Goal: Ask a question

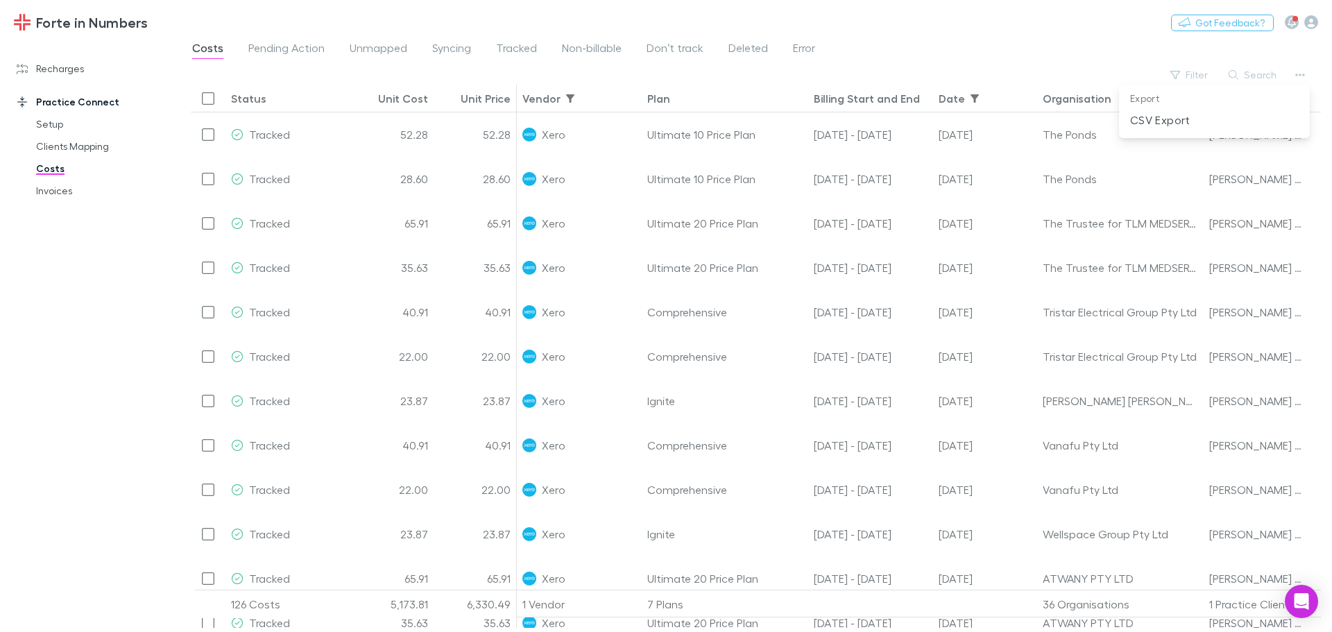
click at [92, 149] on div at bounding box center [666, 316] width 1332 height 632
click at [71, 150] on link "Clients Mapping" at bounding box center [104, 146] width 165 height 22
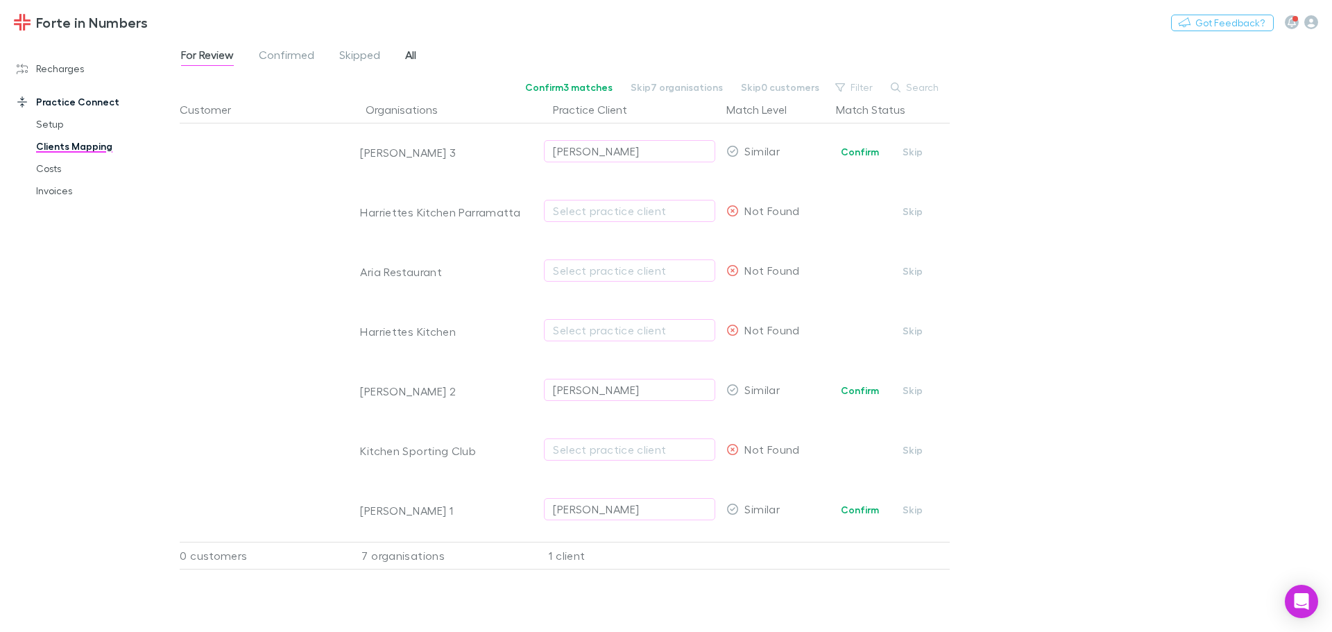
click at [414, 54] on span "All" at bounding box center [410, 57] width 11 height 18
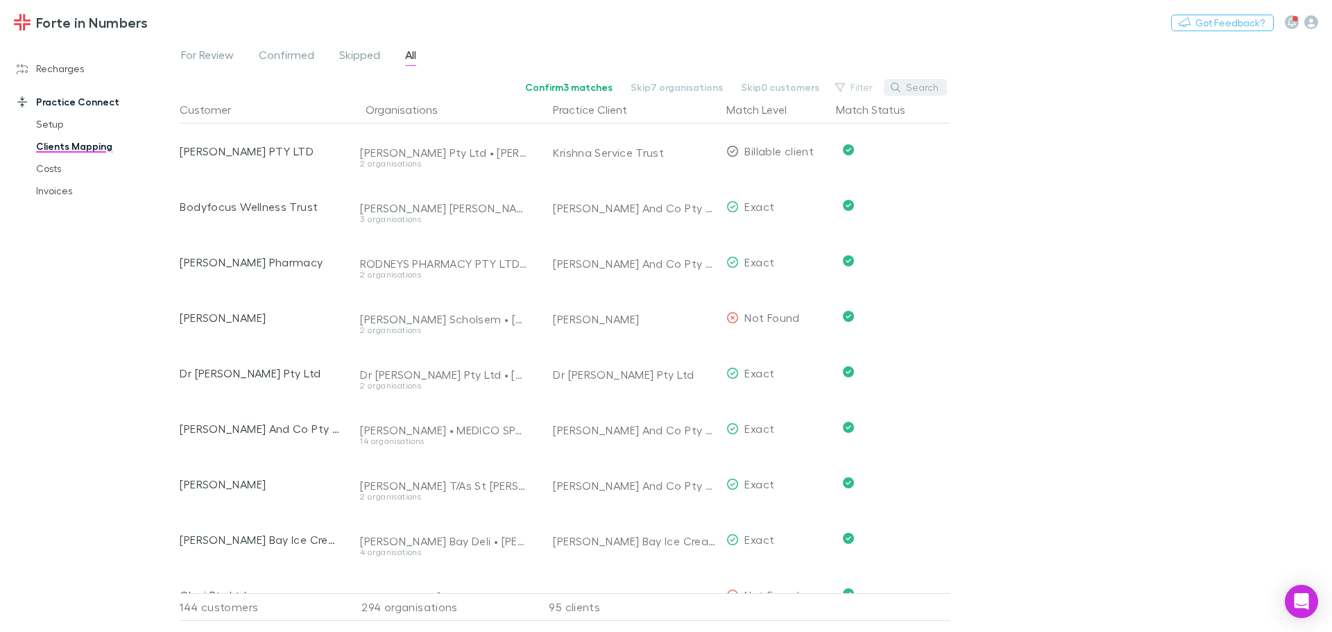
click at [935, 86] on button "Search" at bounding box center [915, 87] width 63 height 17
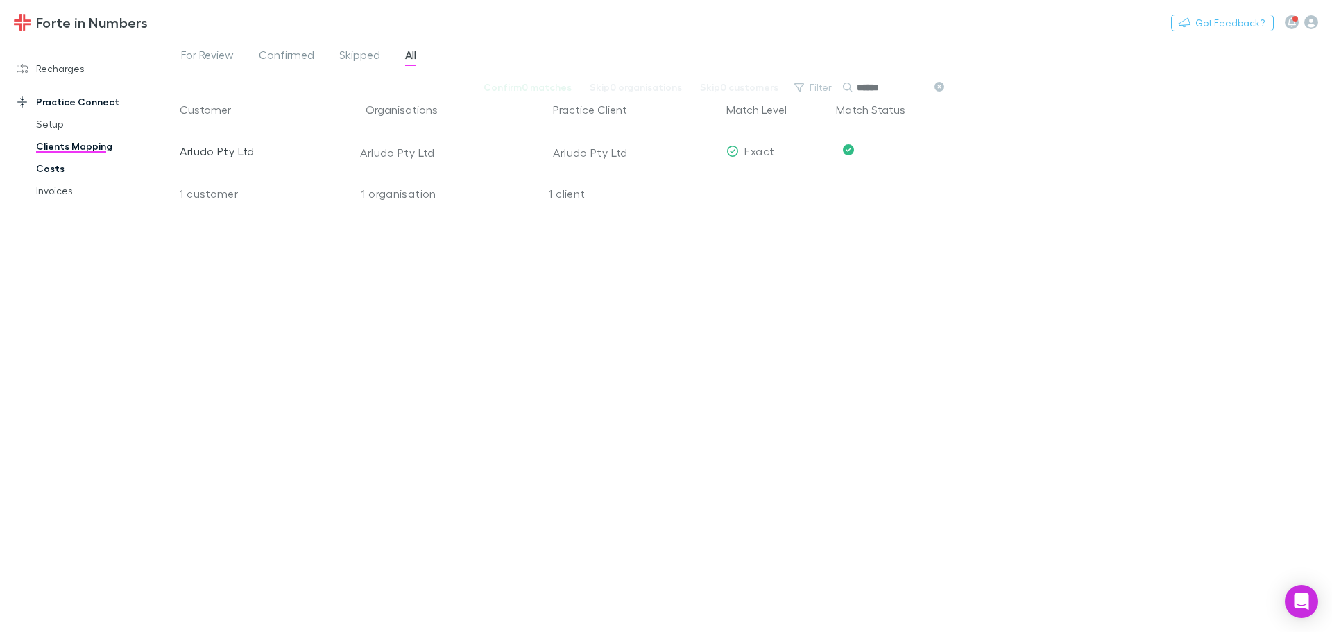
type input "******"
click at [68, 161] on link "Costs" at bounding box center [104, 169] width 165 height 22
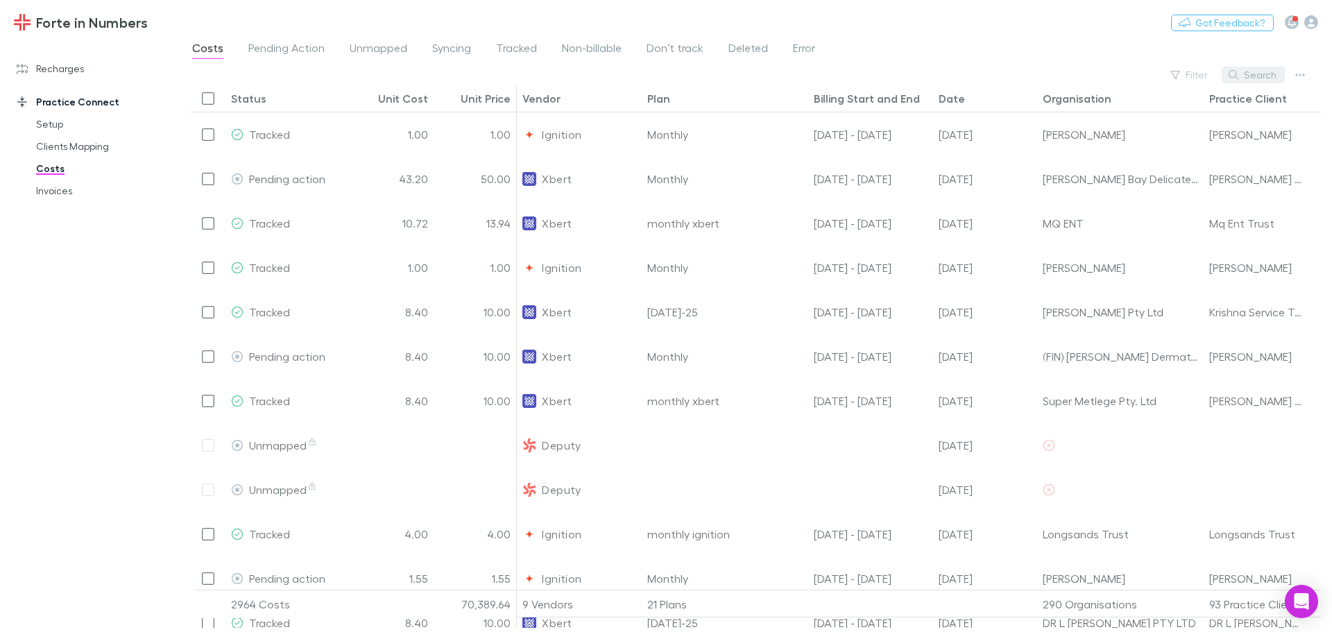
click at [1264, 75] on button "Search" at bounding box center [1253, 75] width 63 height 17
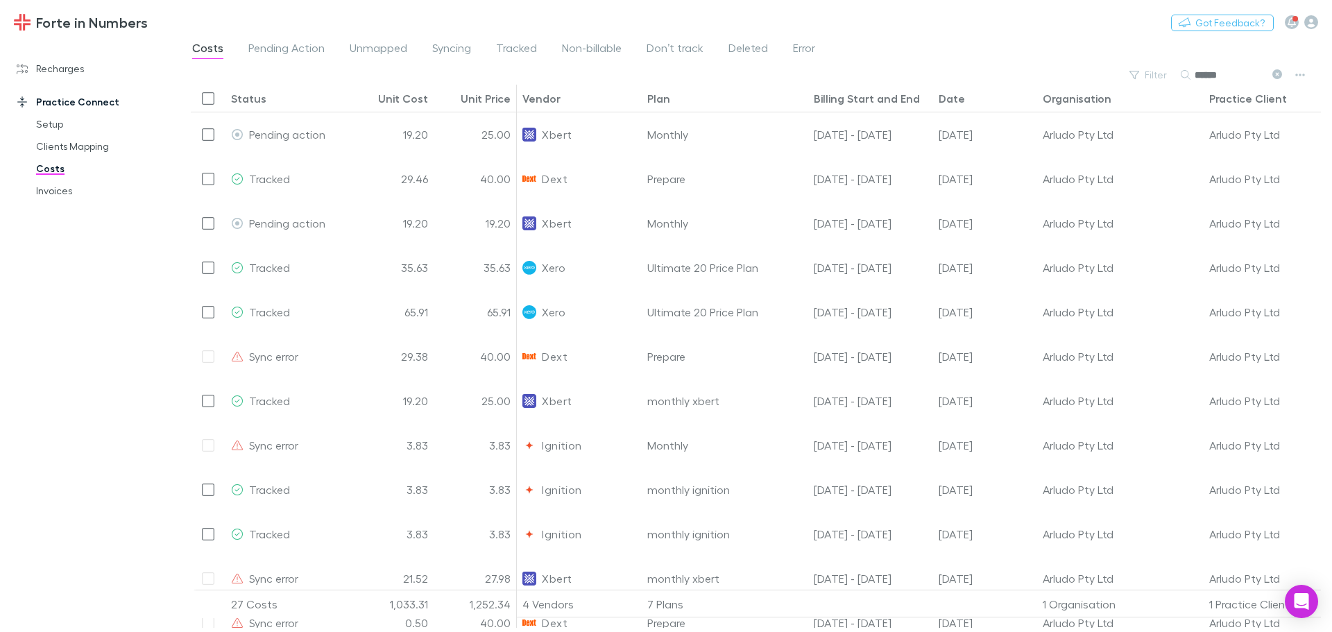
type input "******"
click at [954, 94] on div "Date" at bounding box center [952, 99] width 26 height 14
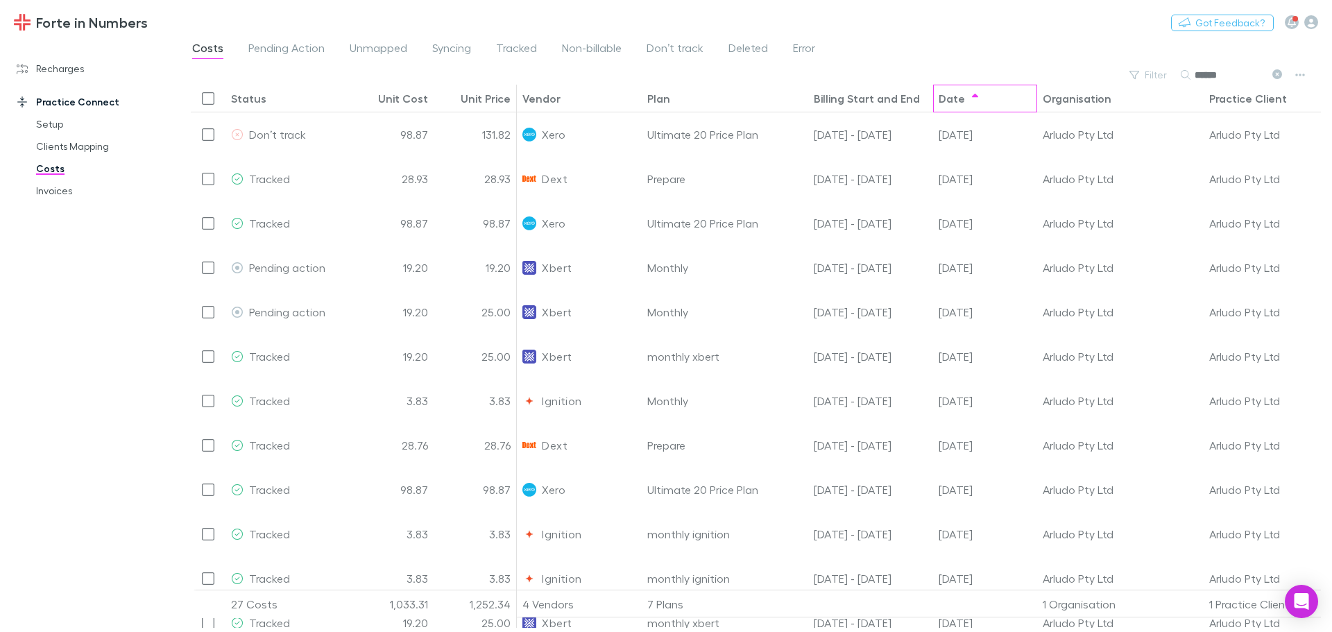
click at [958, 100] on div "Date" at bounding box center [952, 99] width 26 height 14
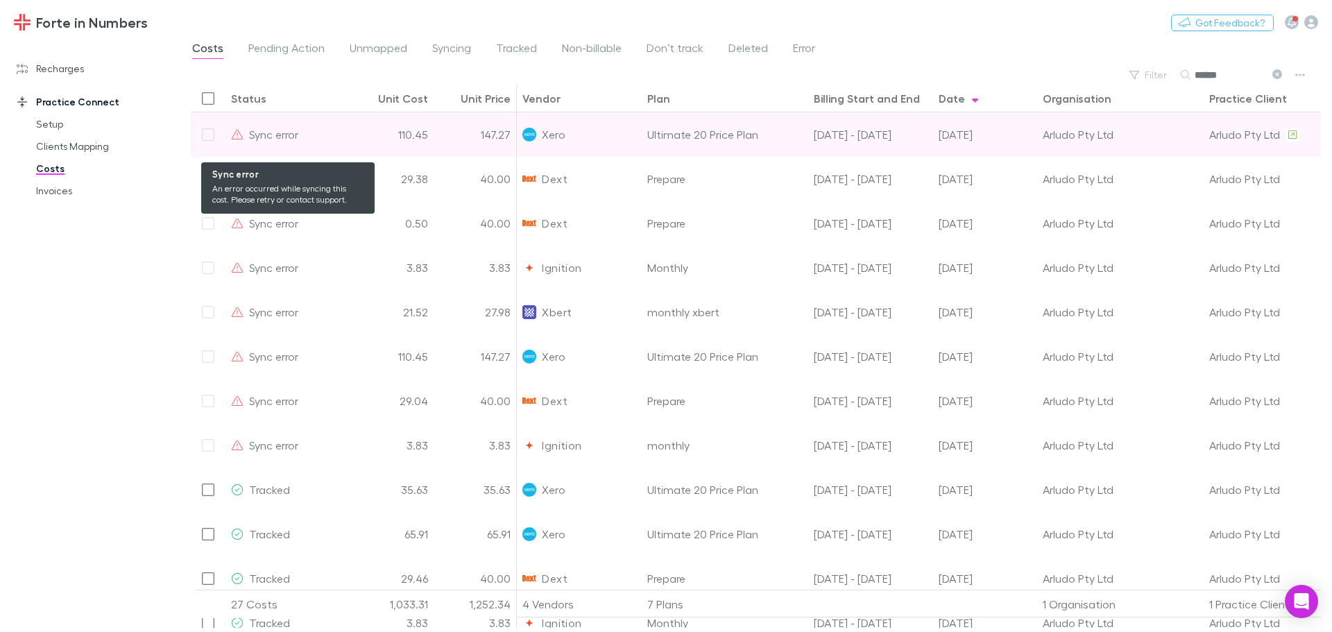
click at [246, 130] on div "Sync error" at bounding box center [288, 134] width 114 height 44
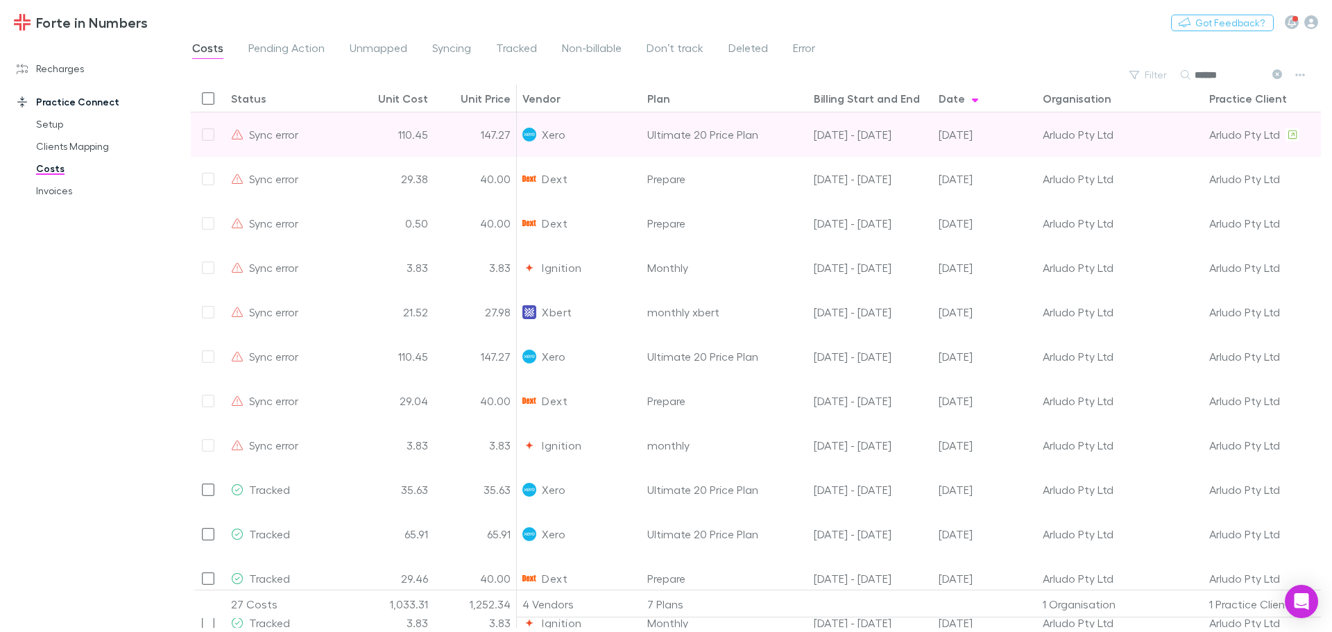
click at [209, 137] on div at bounding box center [208, 134] width 35 height 44
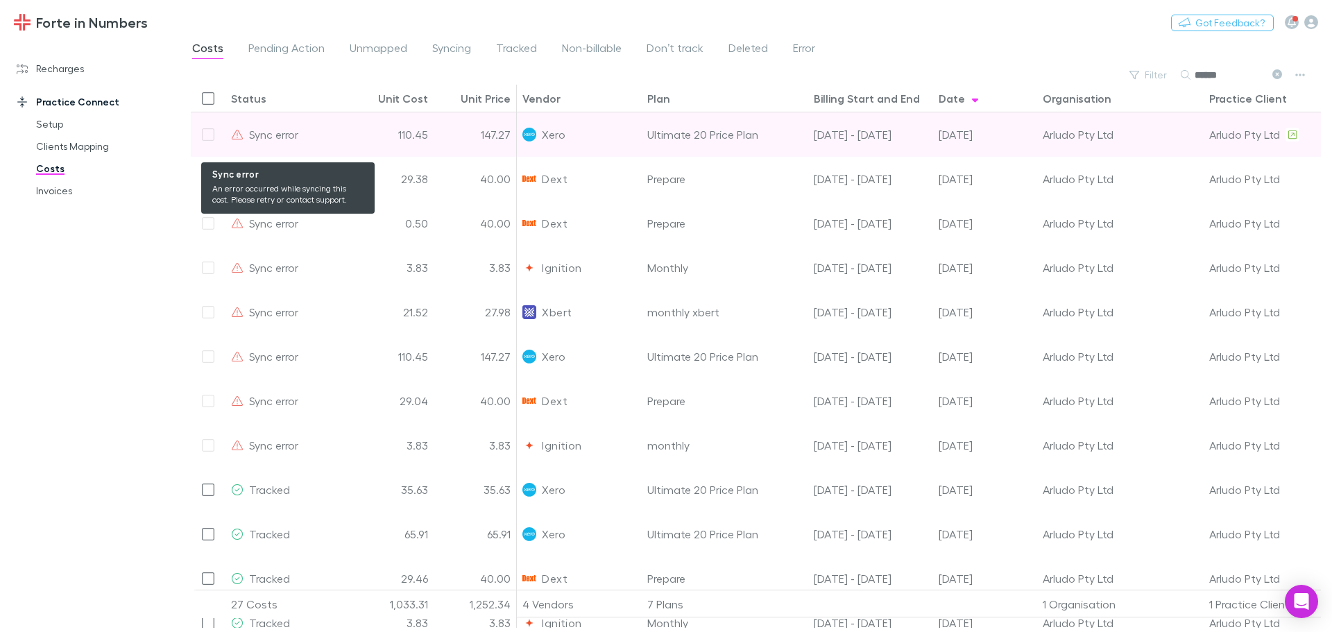
click at [239, 135] on icon at bounding box center [237, 134] width 12 height 11
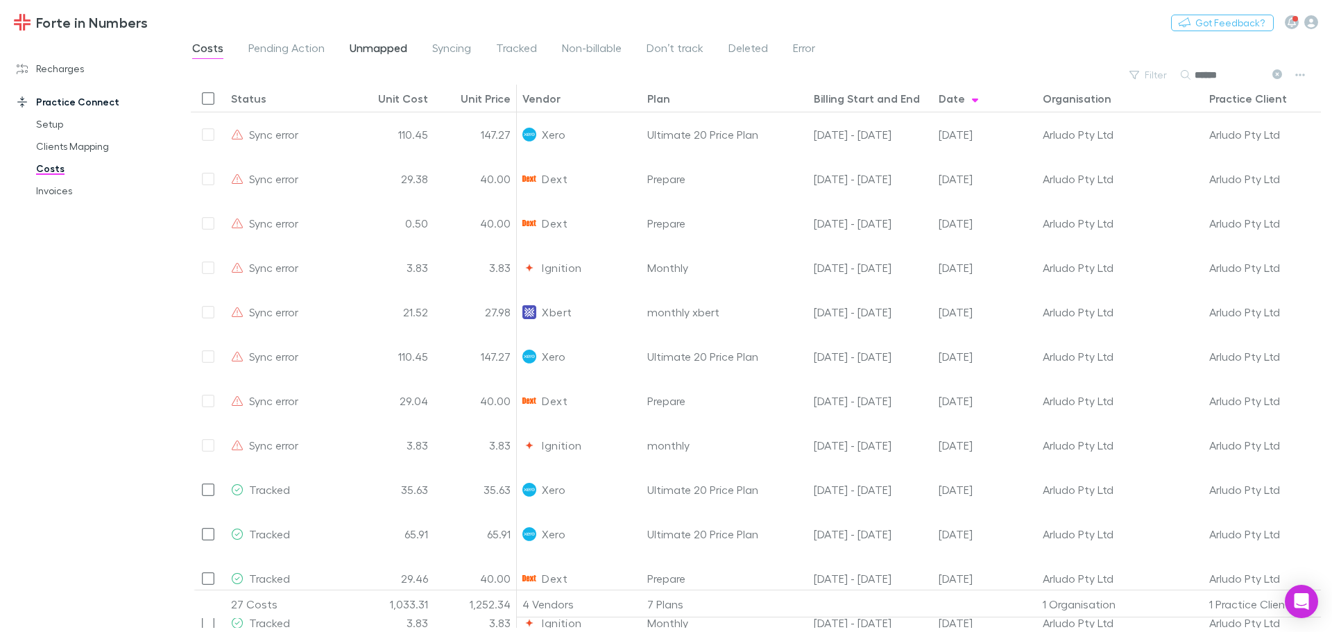
click at [387, 56] on span "Unmapped" at bounding box center [379, 50] width 58 height 18
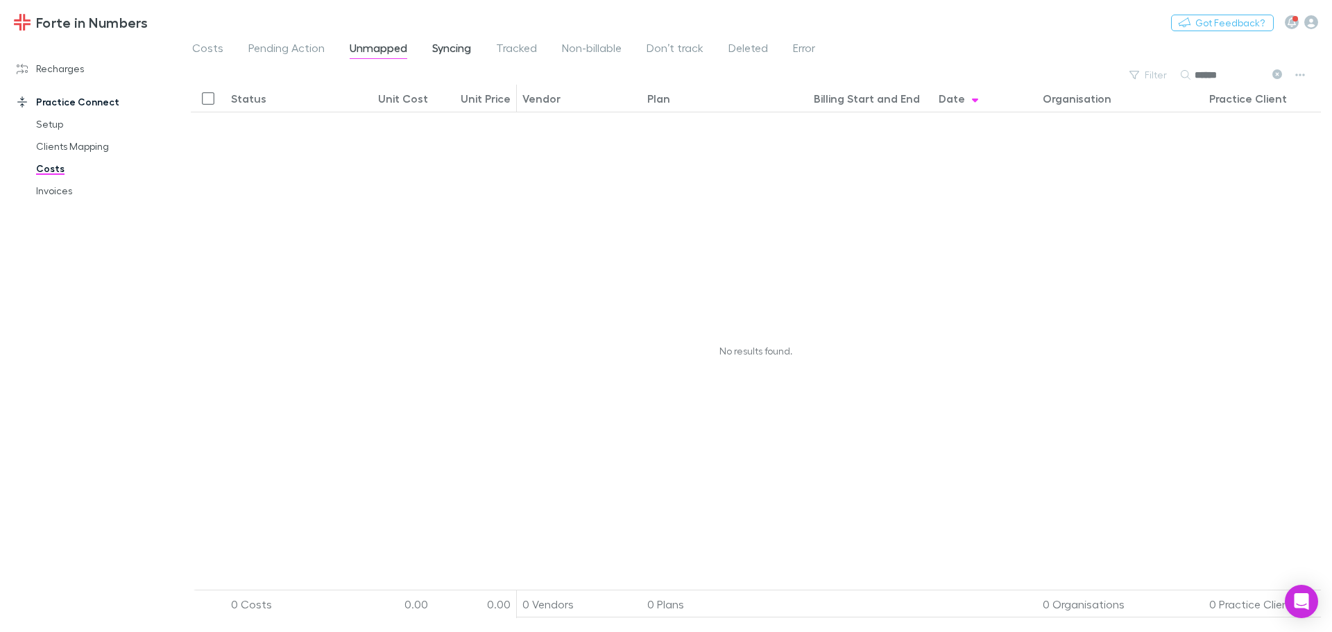
click at [453, 52] on span "Syncing" at bounding box center [451, 50] width 39 height 18
click at [309, 45] on span "Pending Action" at bounding box center [286, 50] width 76 height 18
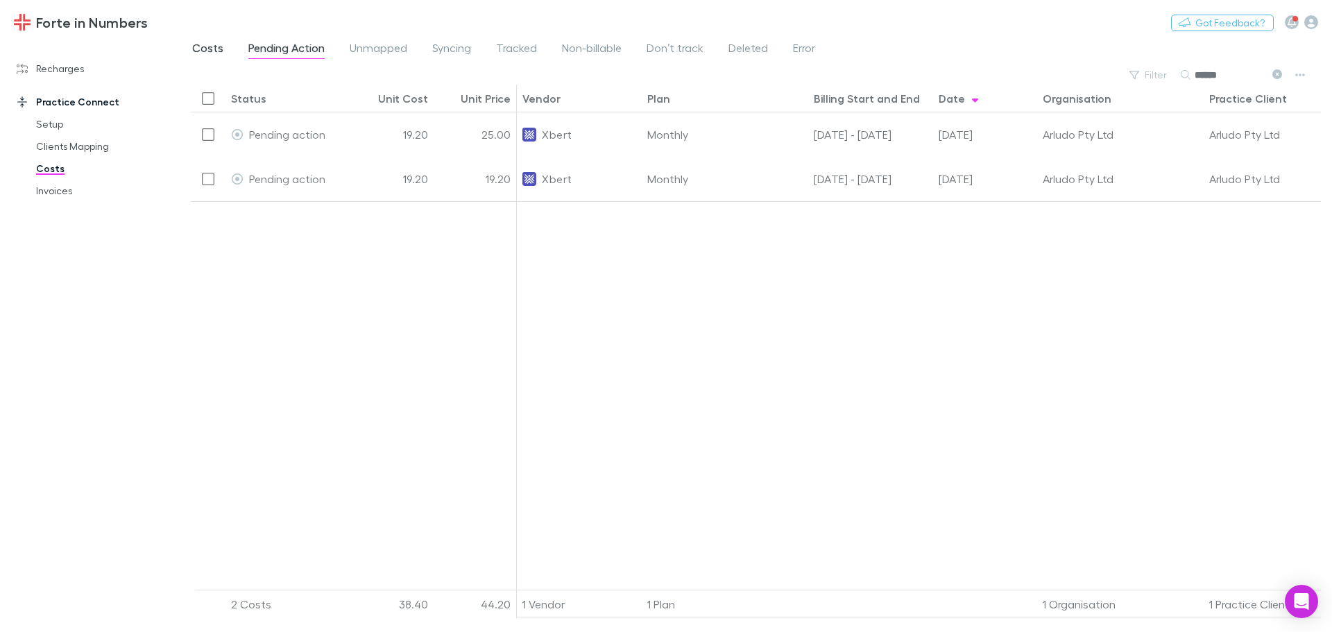
click at [212, 46] on span "Costs" at bounding box center [207, 50] width 31 height 18
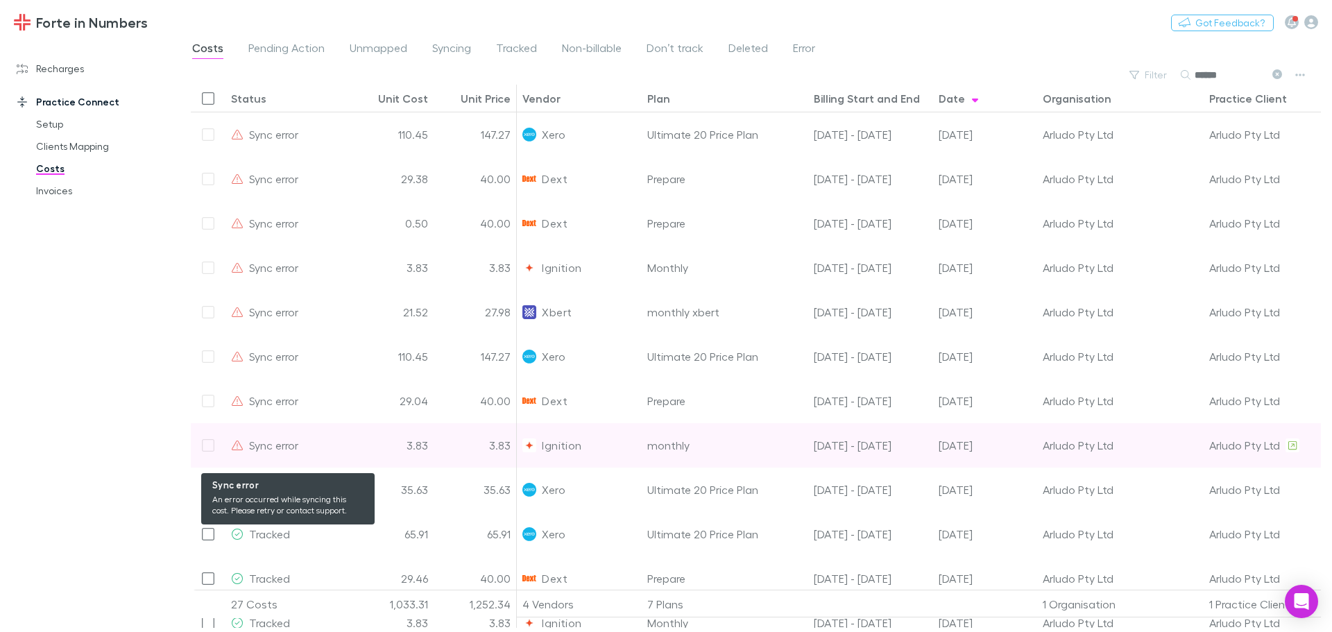
click at [235, 443] on icon at bounding box center [237, 445] width 12 height 11
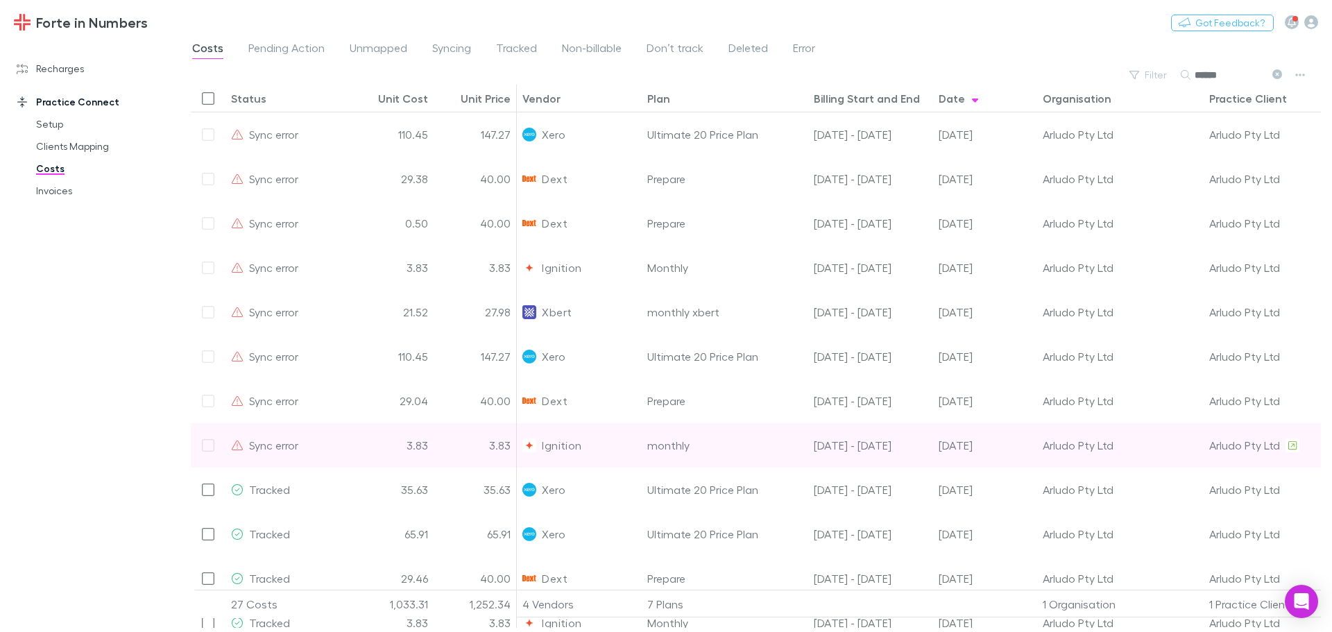
click at [193, 444] on div at bounding box center [208, 445] width 35 height 44
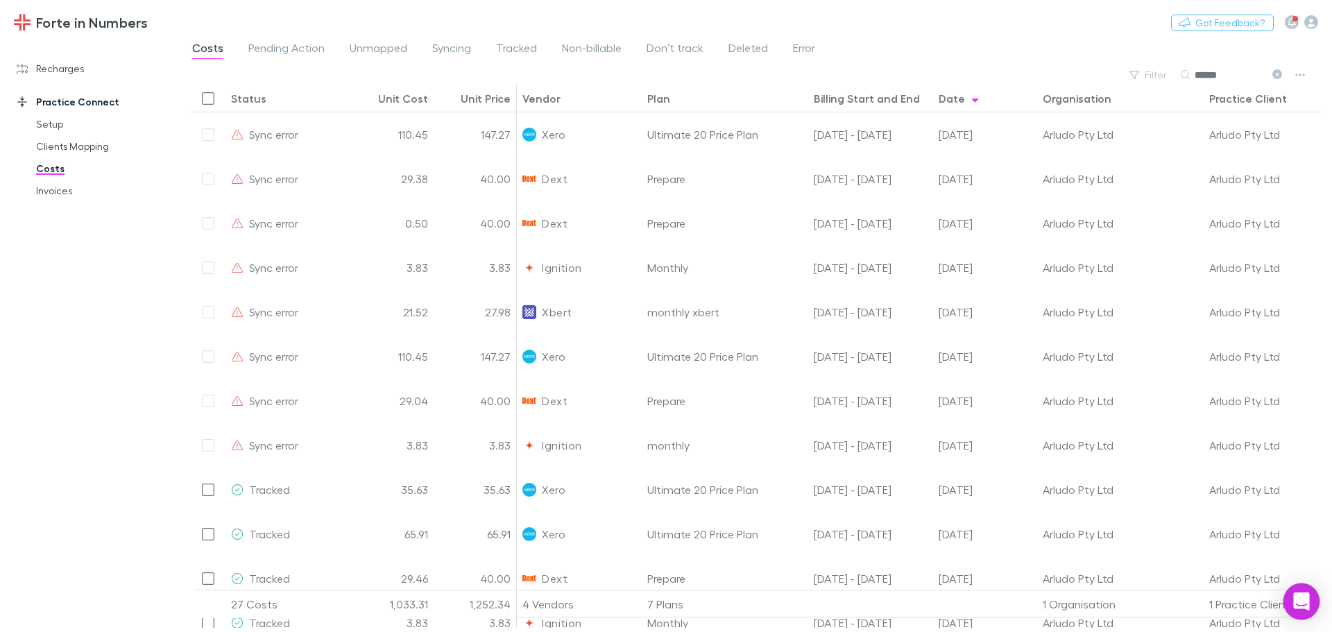
click at [1295, 598] on icon "Open Intercom Messenger" at bounding box center [1302, 602] width 18 height 18
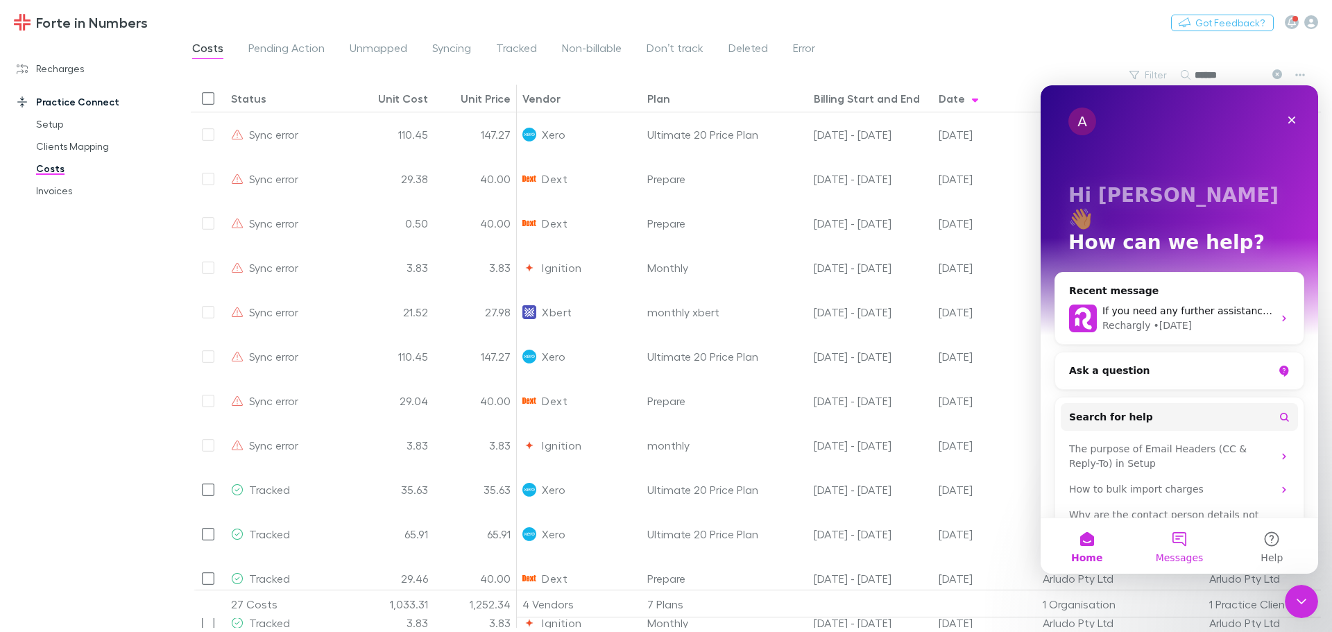
click at [1174, 535] on button "Messages" at bounding box center [1179, 546] width 92 height 56
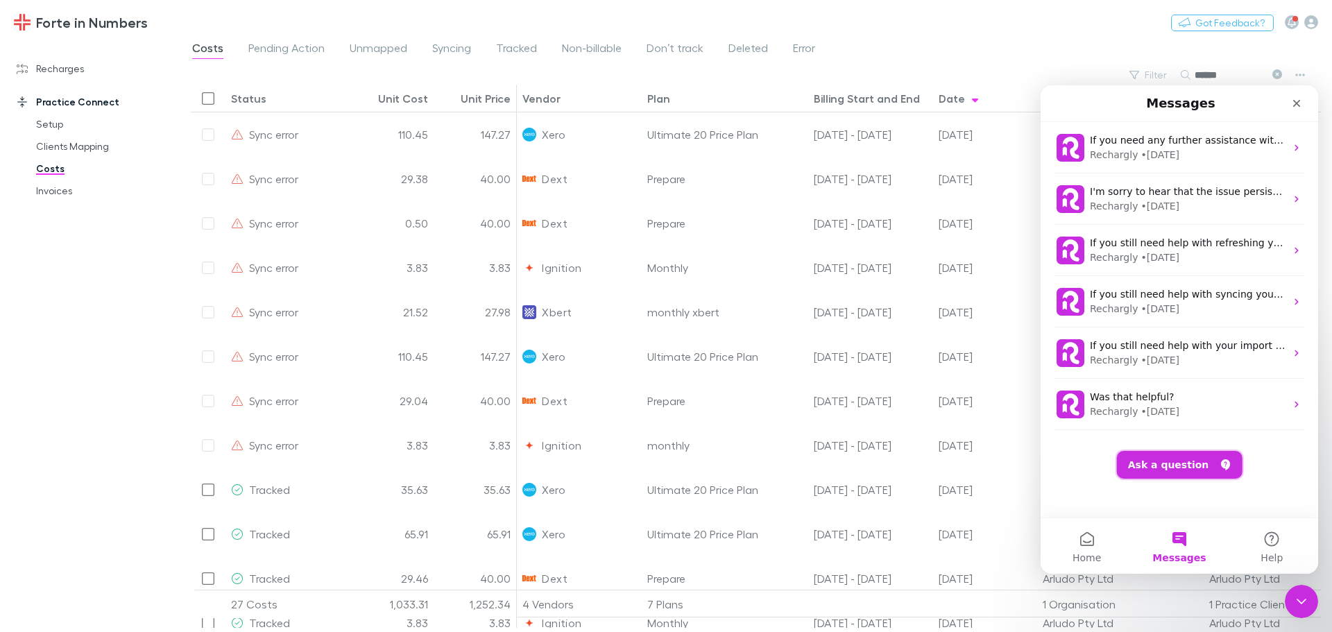
click at [1188, 464] on button "Ask a question" at bounding box center [1180, 465] width 126 height 28
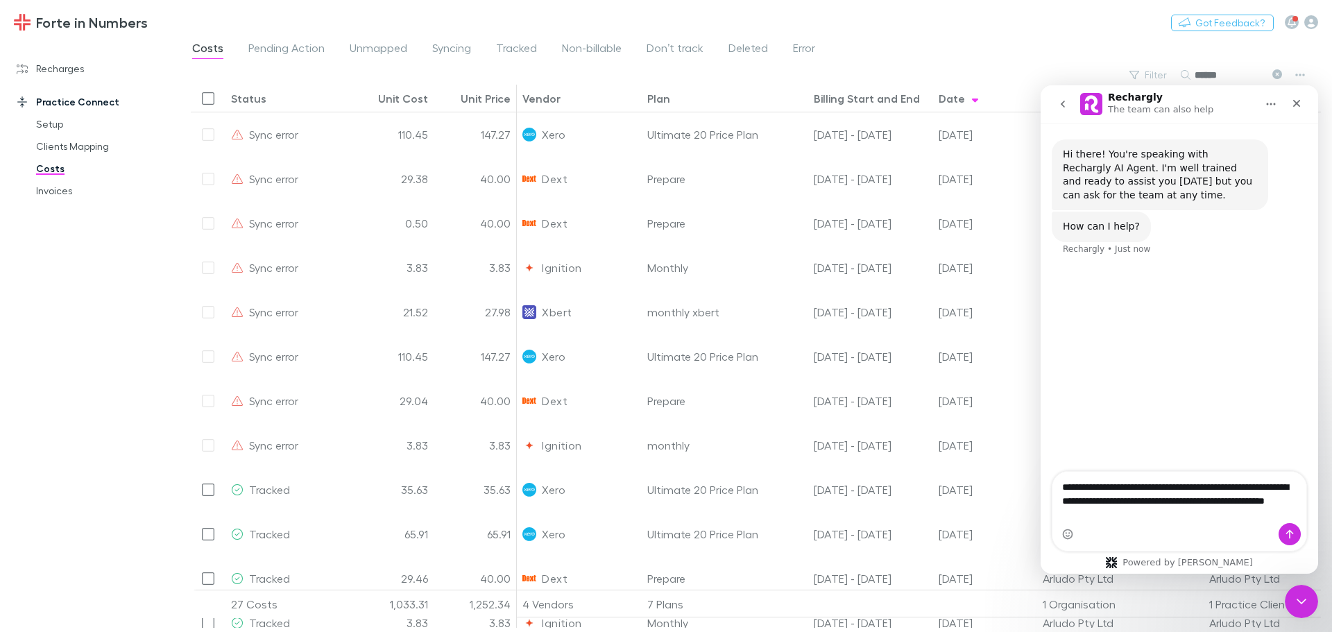
type textarea "**********"
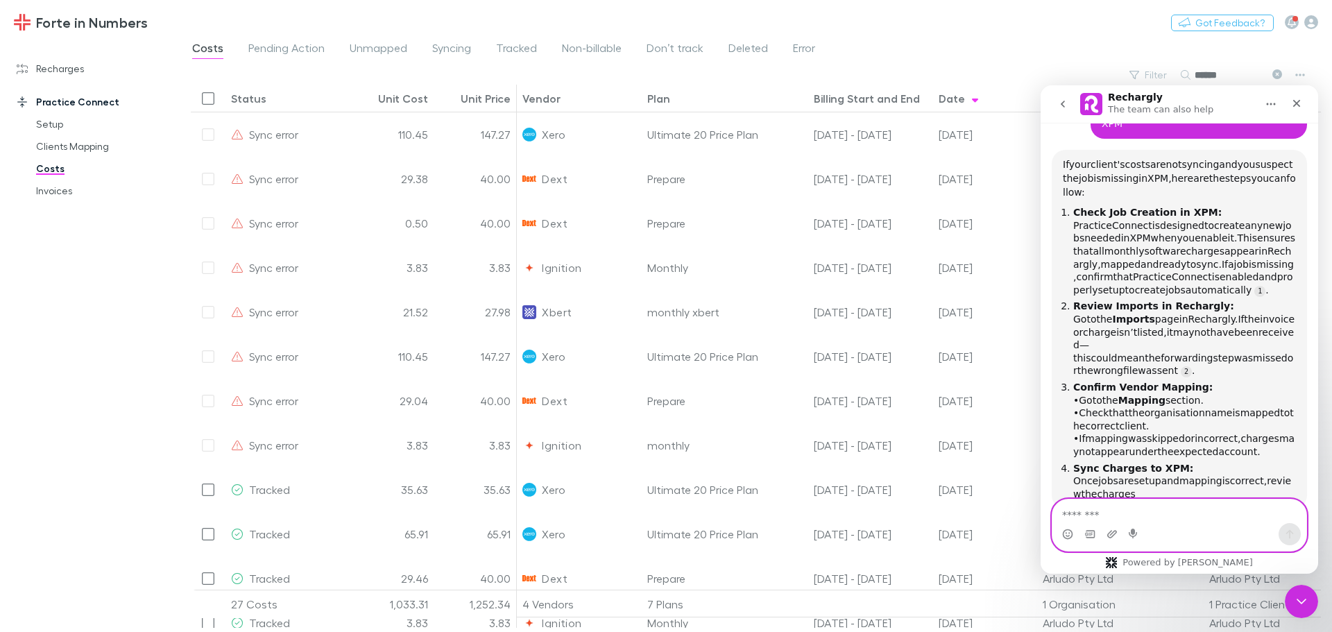
scroll to position [190, 0]
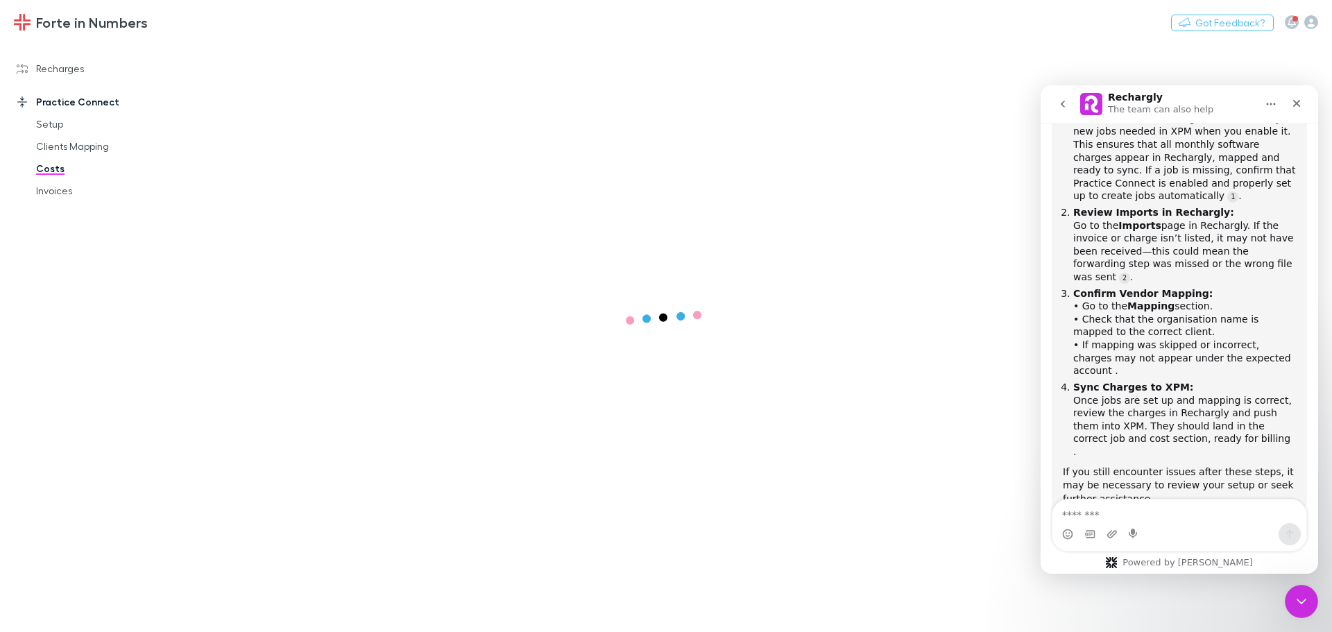
scroll to position [316, 0]
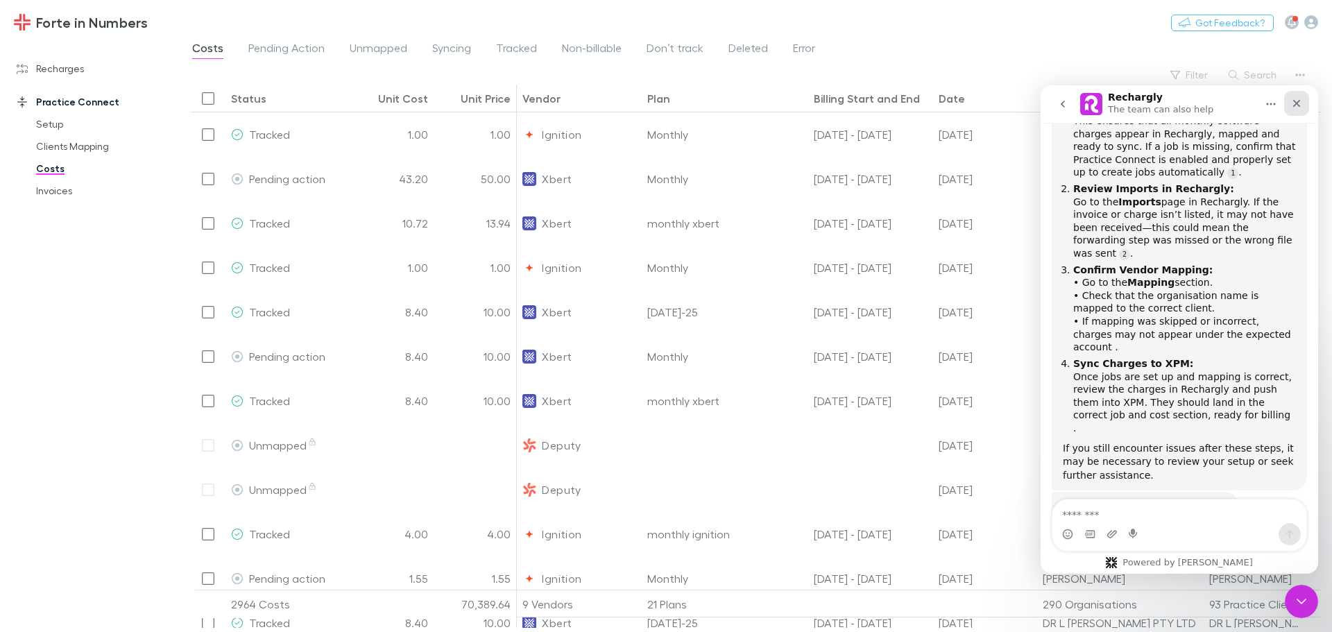
click at [1303, 99] on div "Close" at bounding box center [1297, 103] width 25 height 25
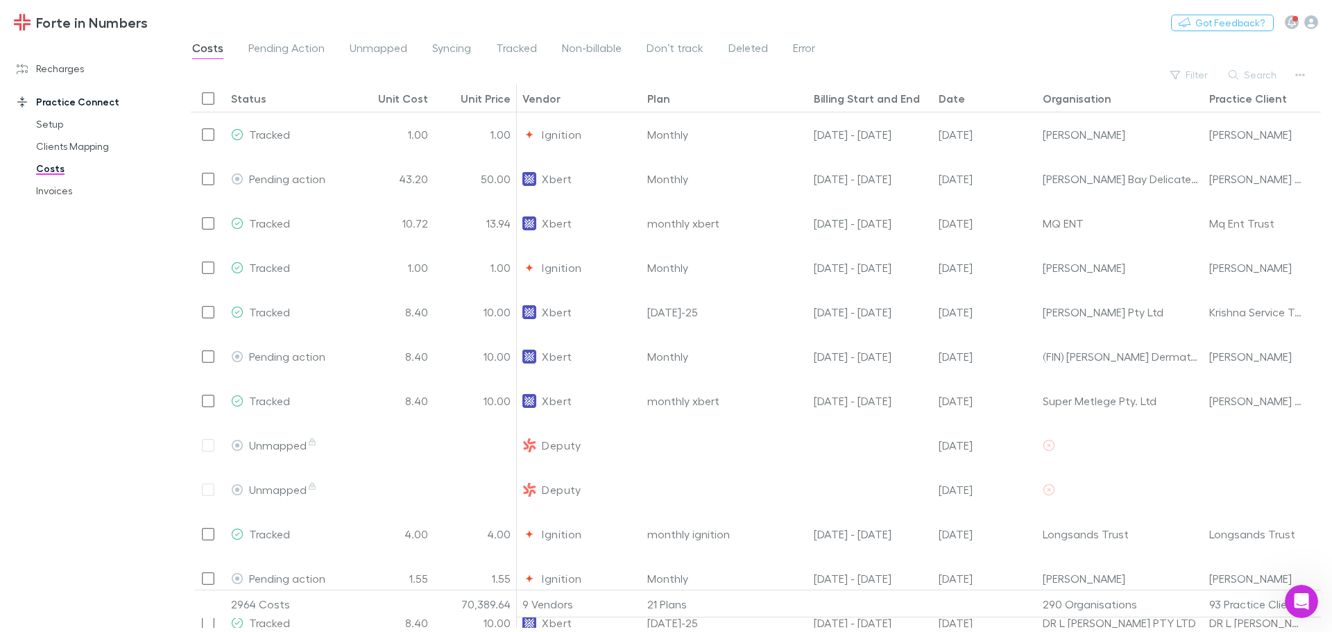
click at [955, 96] on div "Date" at bounding box center [952, 99] width 26 height 14
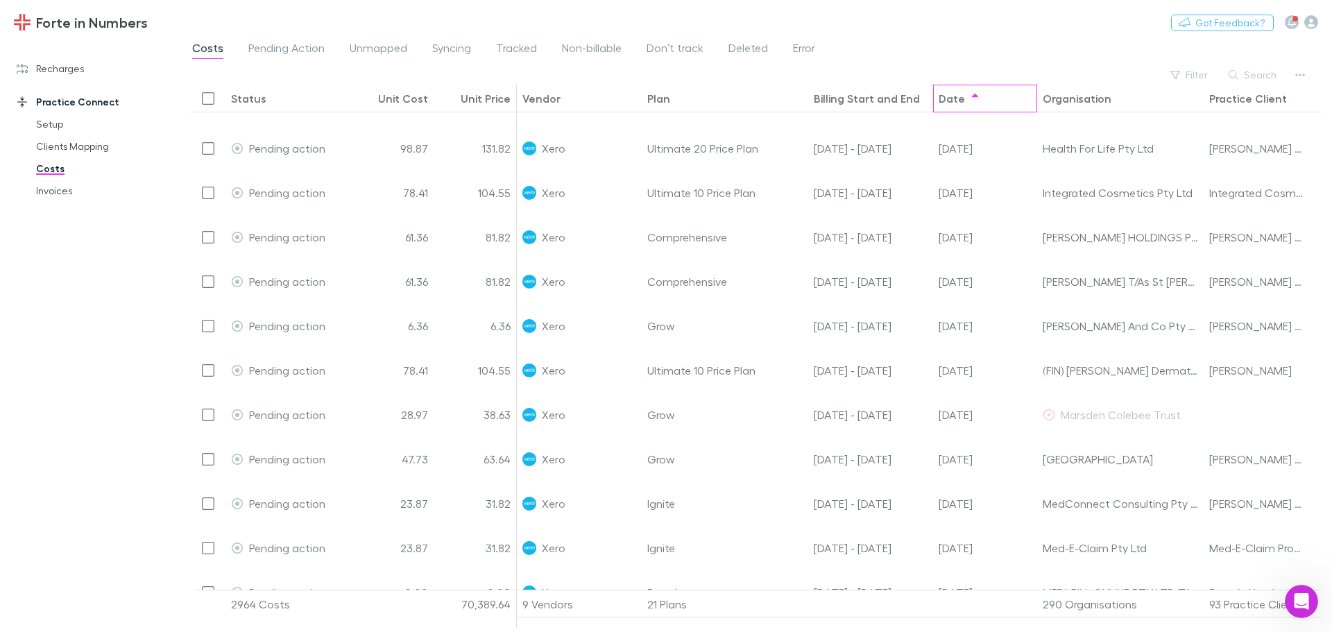
scroll to position [1158, 0]
click at [1260, 78] on button "Search" at bounding box center [1253, 75] width 63 height 17
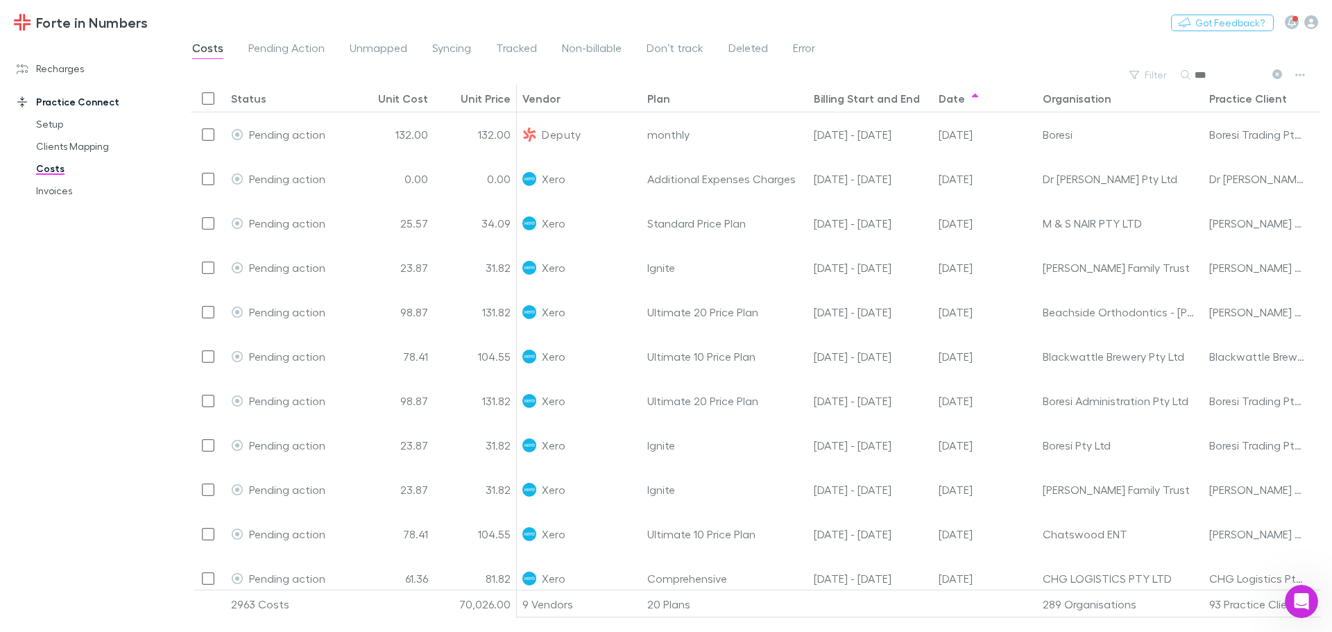
scroll to position [0, 0]
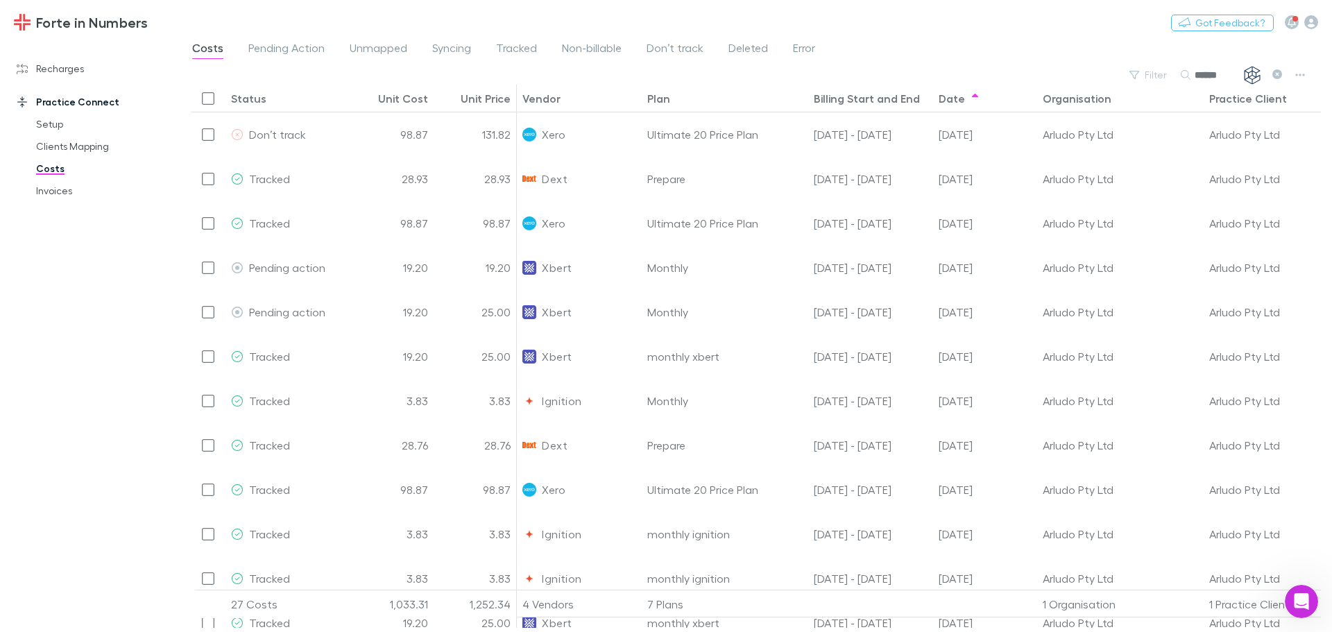
type input "******"
click at [943, 100] on div "Date" at bounding box center [952, 99] width 26 height 14
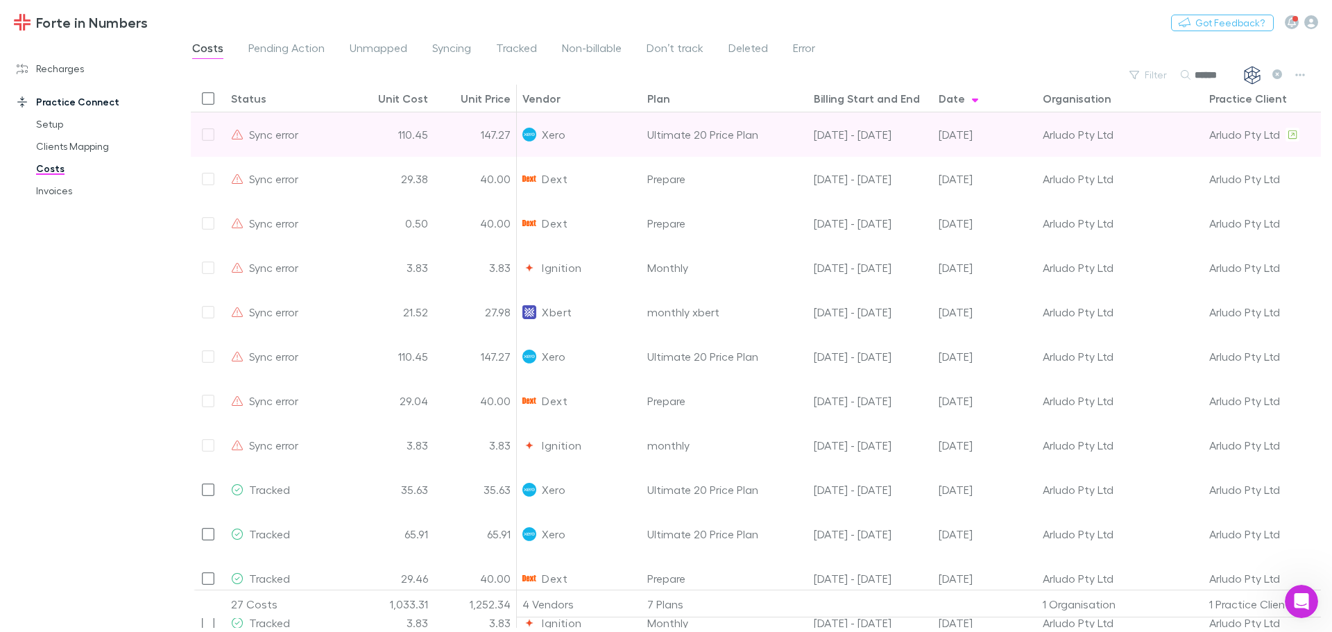
click at [217, 139] on div at bounding box center [208, 134] width 35 height 44
click at [205, 136] on div at bounding box center [208, 134] width 35 height 44
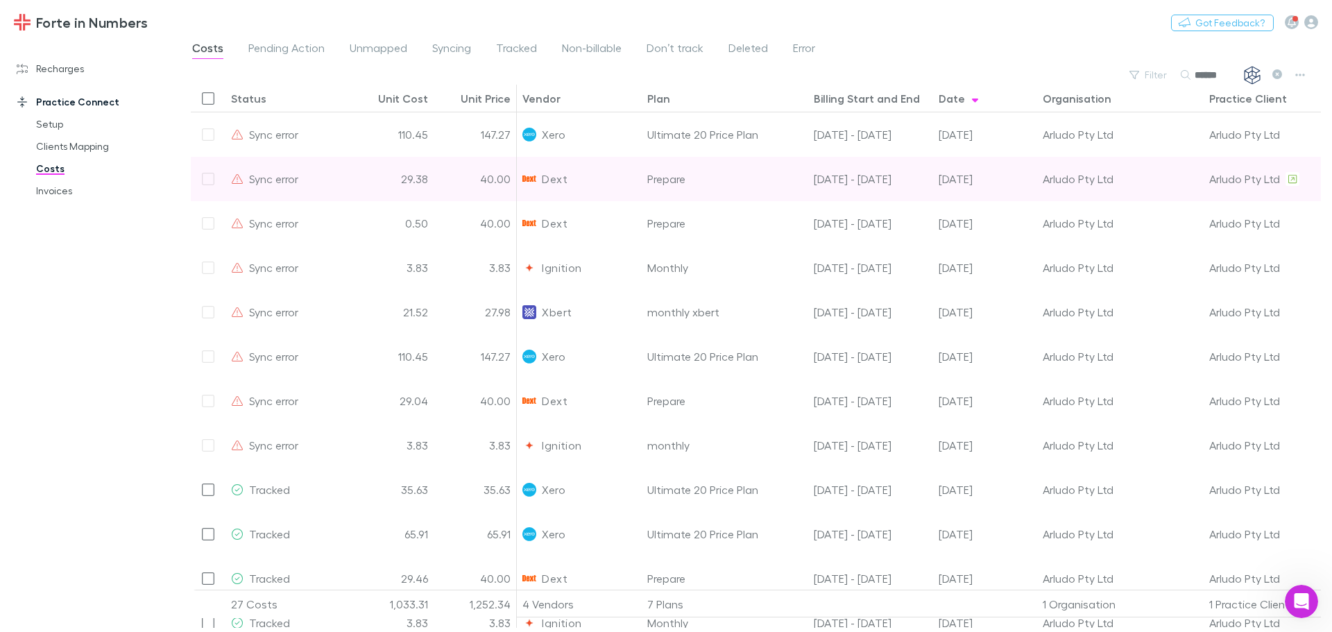
click at [208, 176] on div at bounding box center [208, 179] width 35 height 44
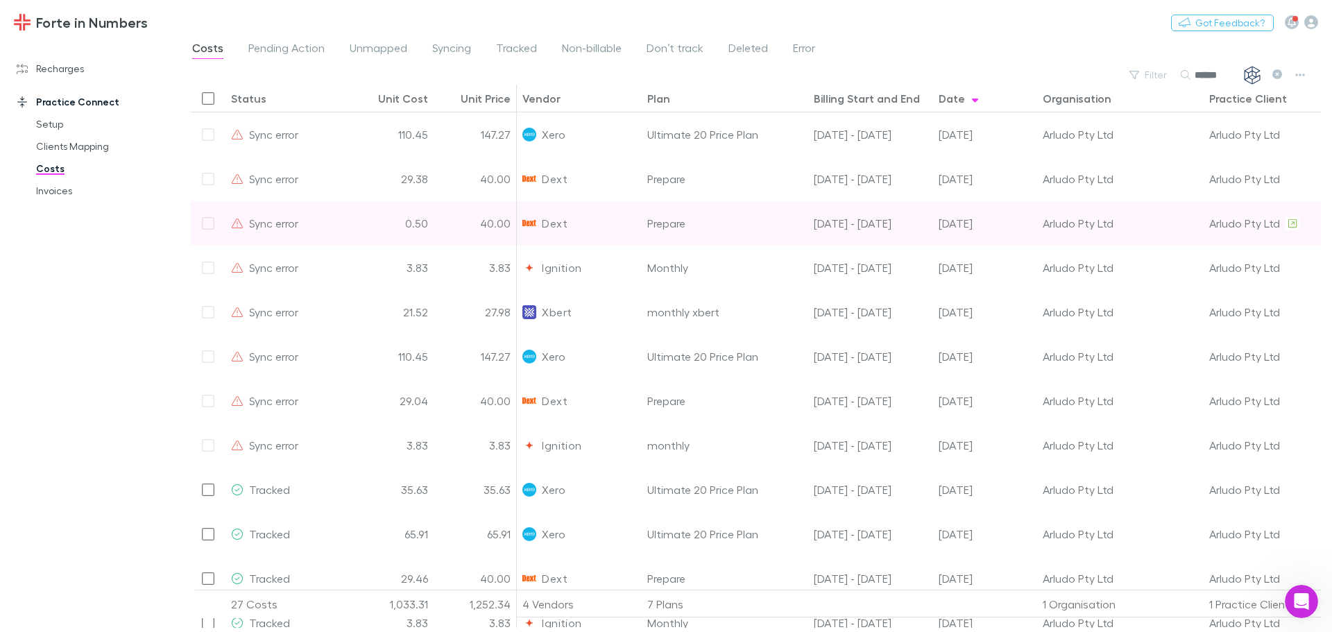
click at [209, 218] on div at bounding box center [208, 223] width 35 height 44
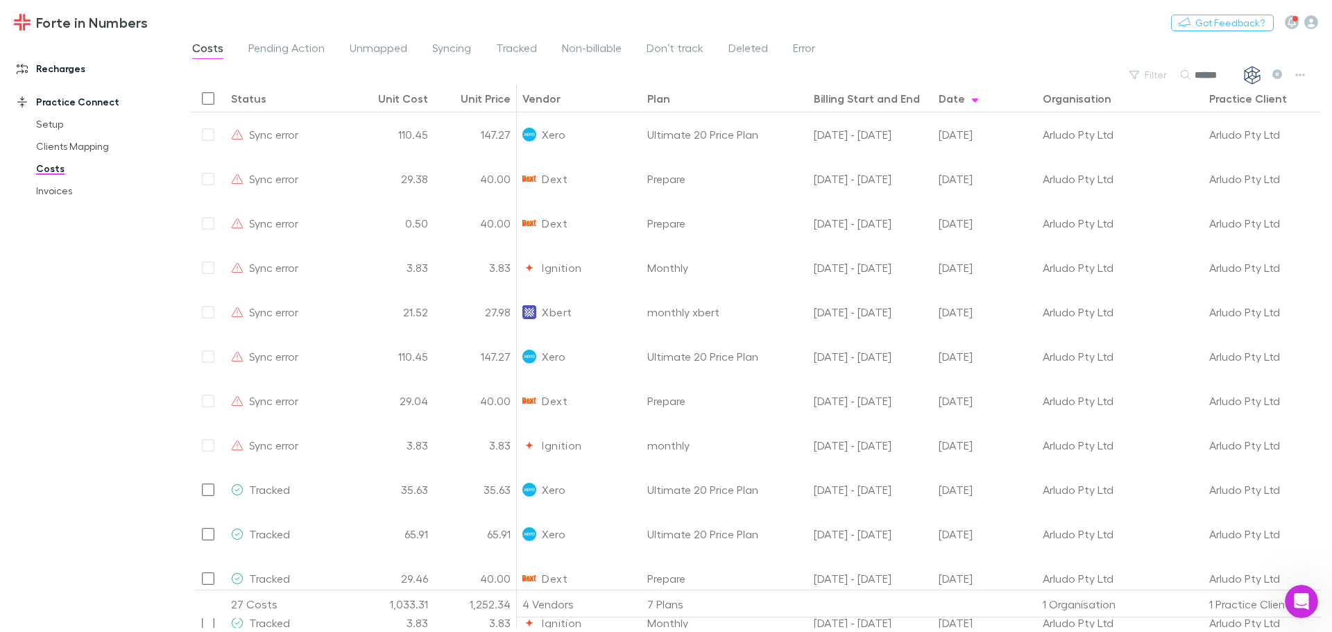
click at [68, 74] on link "Recharges" at bounding box center [95, 69] width 185 height 22
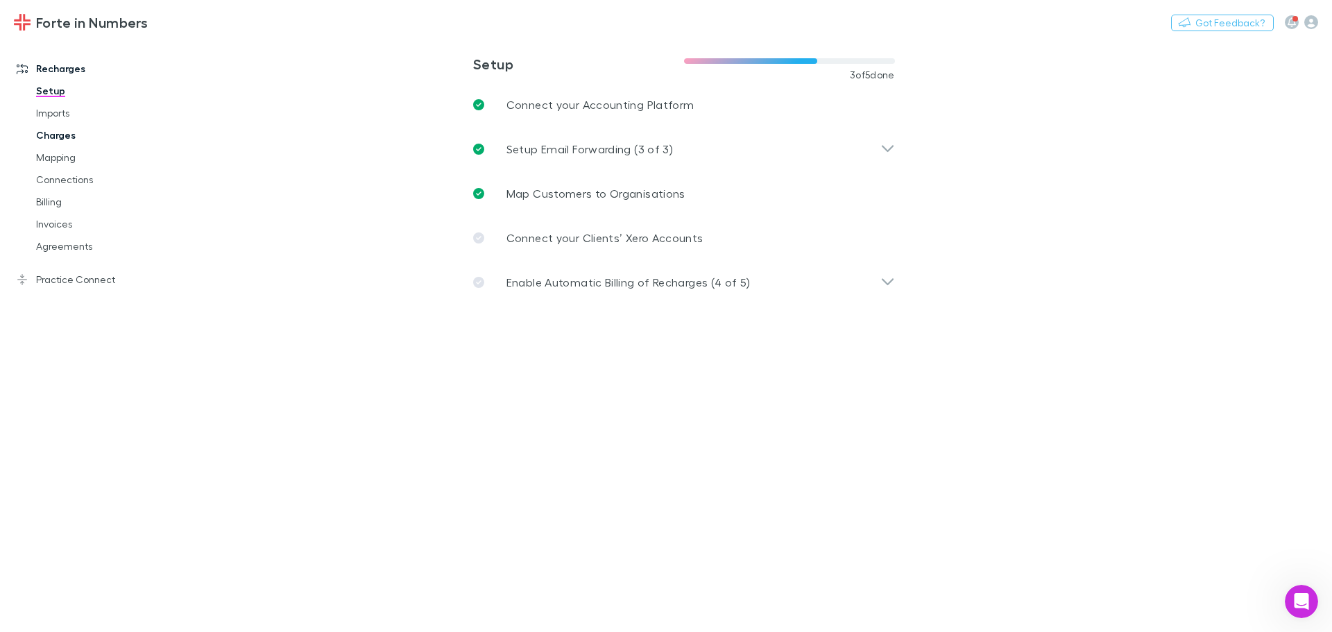
click at [59, 139] on link "Charges" at bounding box center [104, 135] width 165 height 22
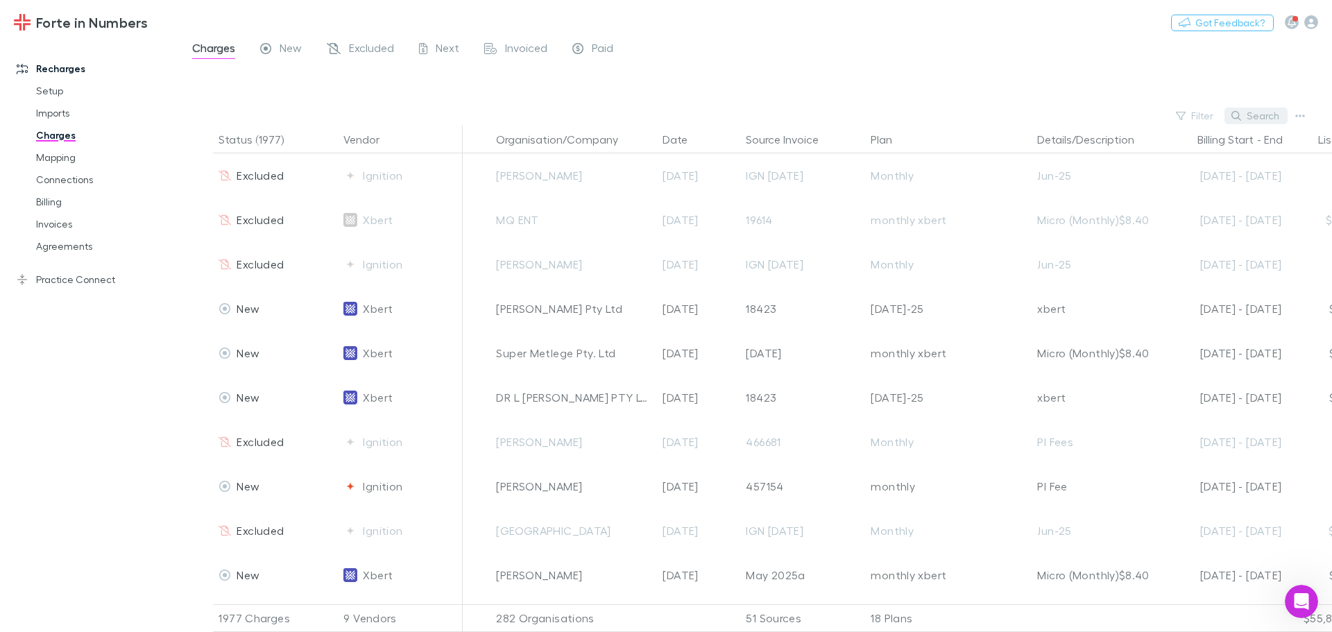
click at [1252, 115] on button "Search" at bounding box center [1256, 116] width 63 height 17
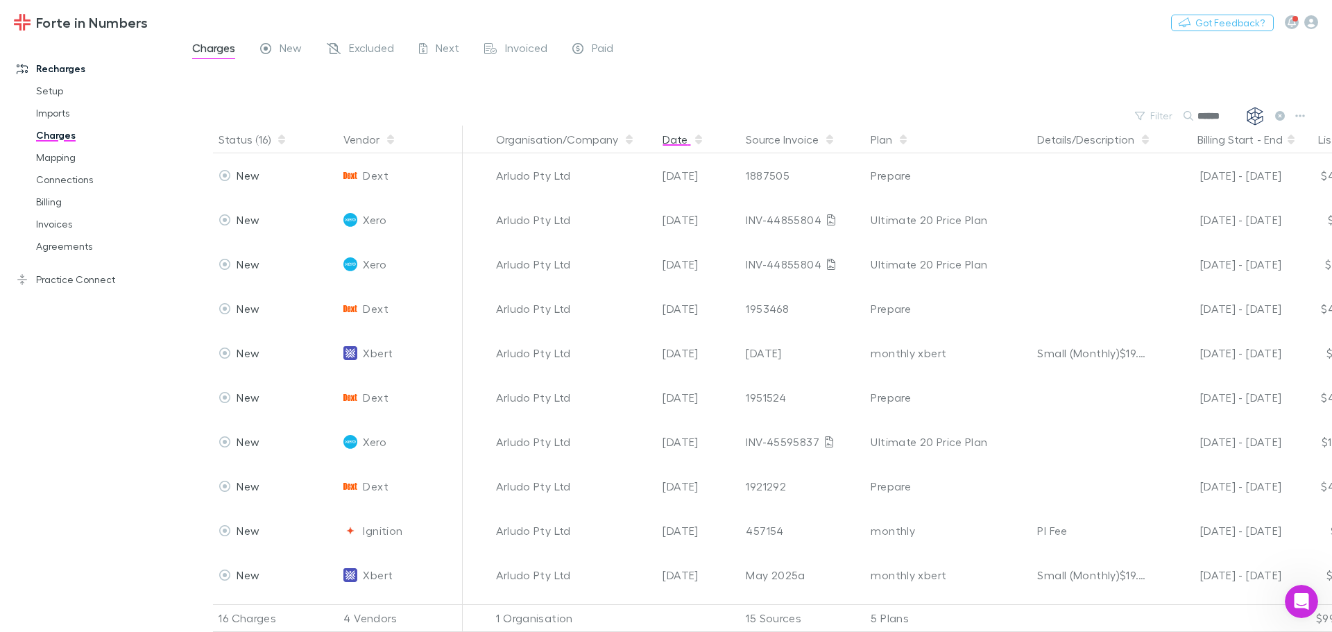
type input "******"
click at [672, 141] on button "Date" at bounding box center [684, 140] width 42 height 28
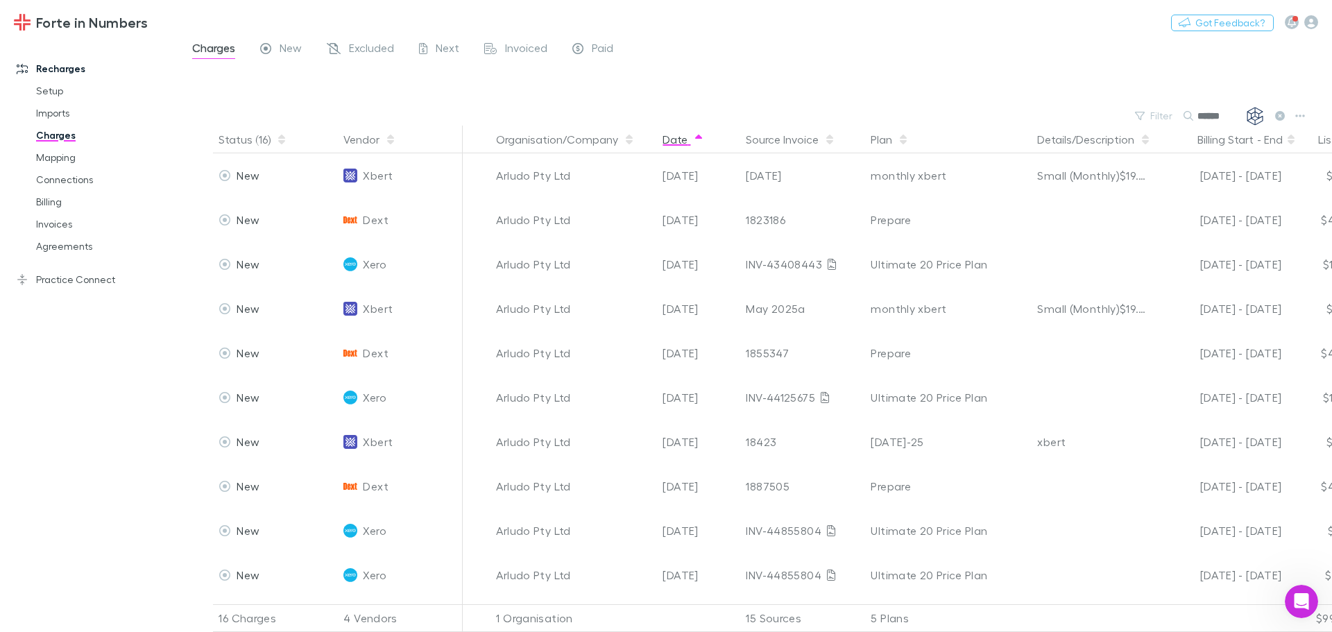
click at [672, 141] on button "Date" at bounding box center [684, 140] width 42 height 28
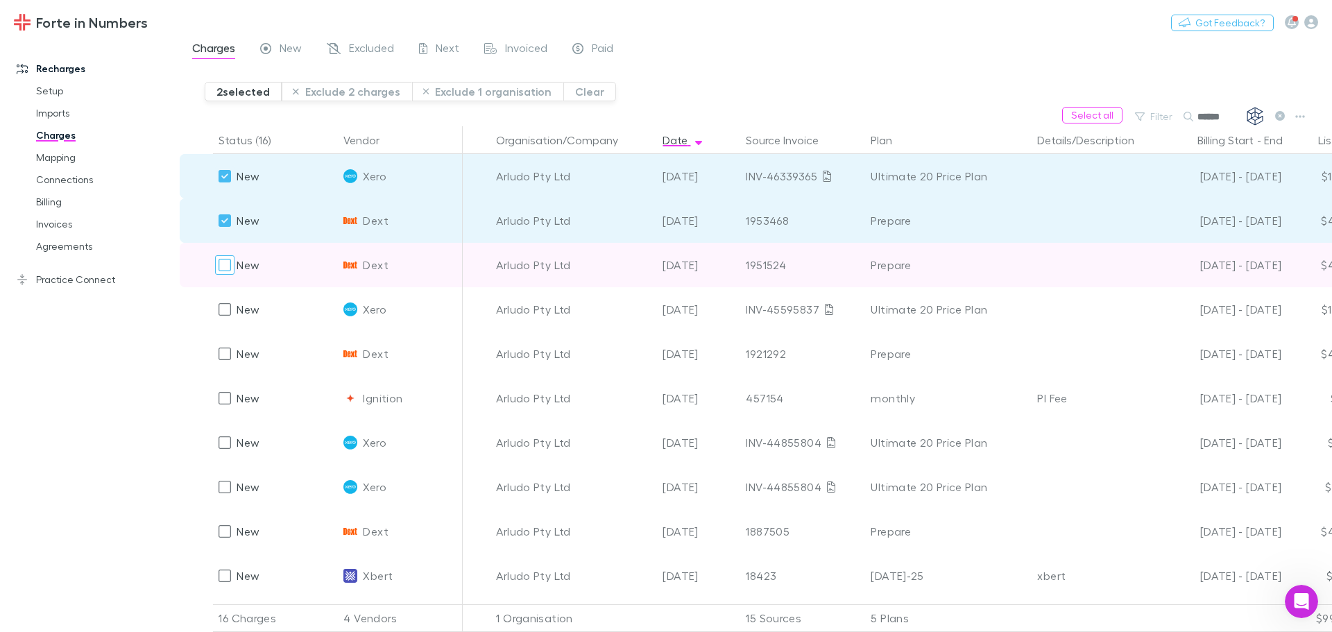
click at [217, 268] on div at bounding box center [224, 264] width 19 height 19
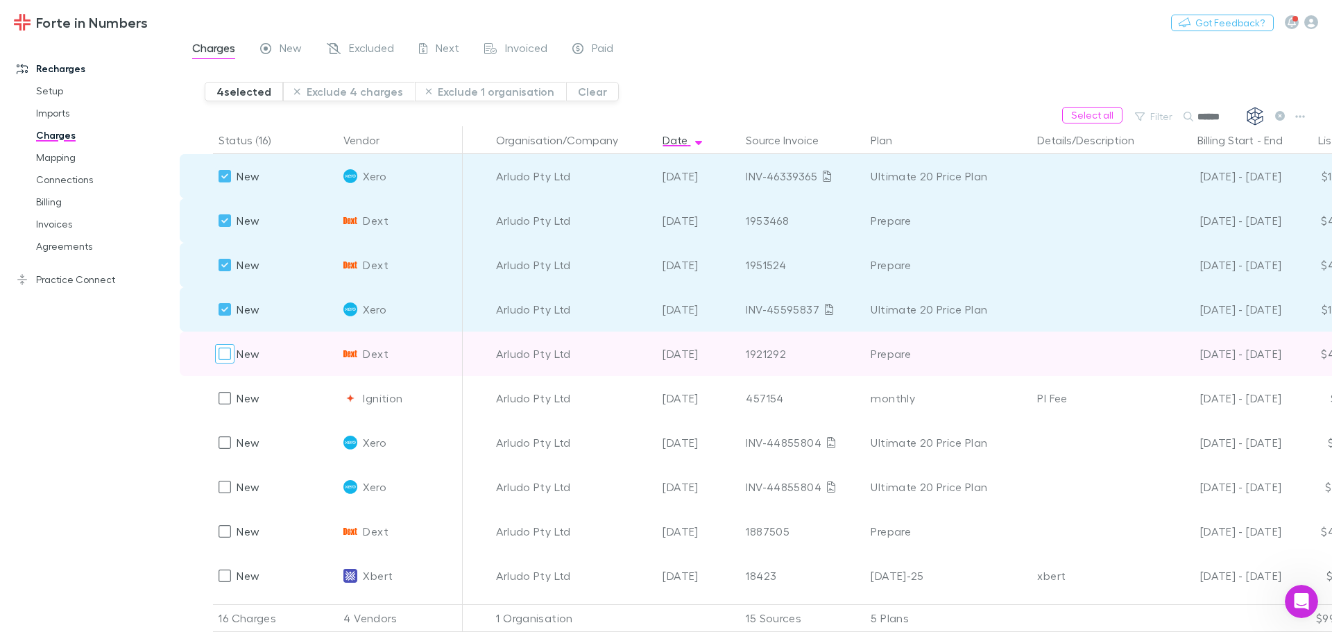
click at [218, 351] on div at bounding box center [224, 353] width 19 height 19
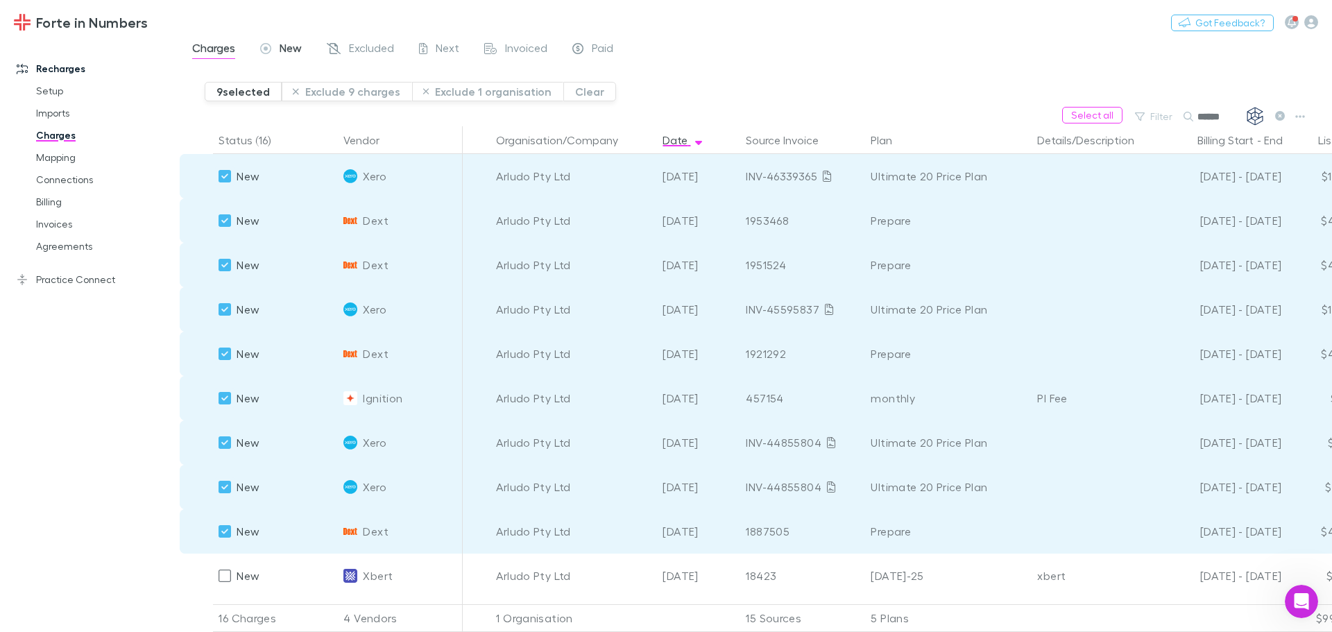
click at [290, 49] on span "New" at bounding box center [291, 50] width 22 height 18
click at [82, 280] on link "Practice Connect" at bounding box center [95, 280] width 185 height 22
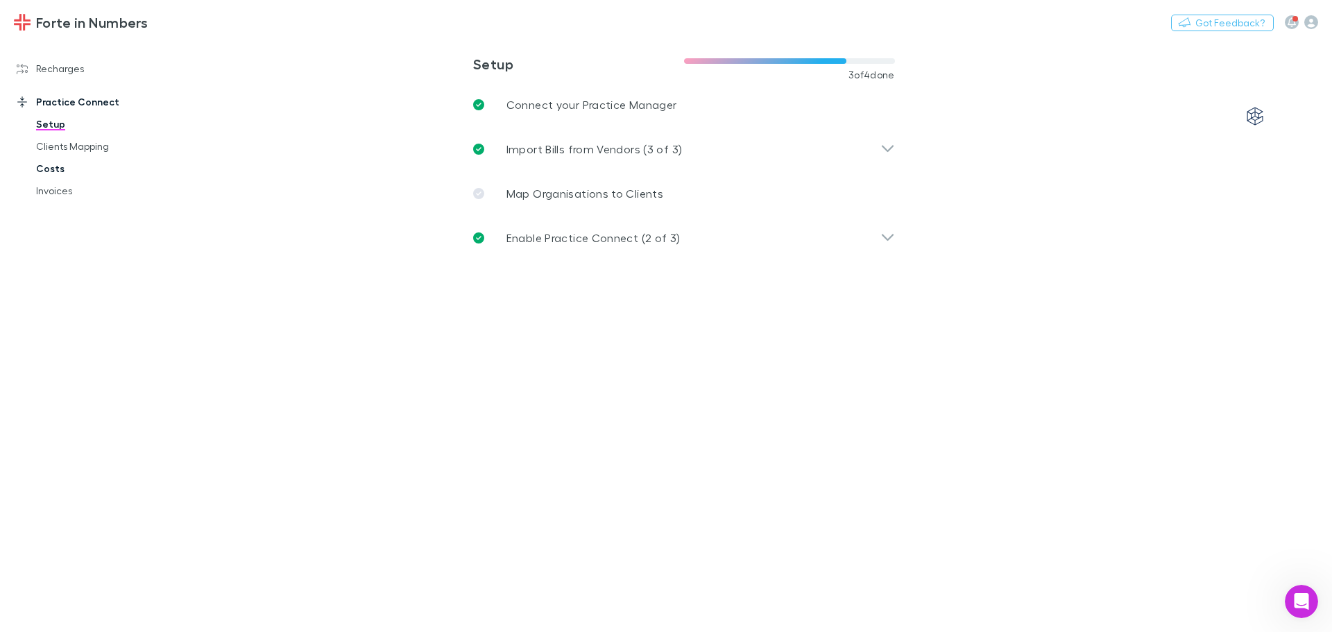
click at [45, 169] on link "Costs" at bounding box center [104, 169] width 165 height 22
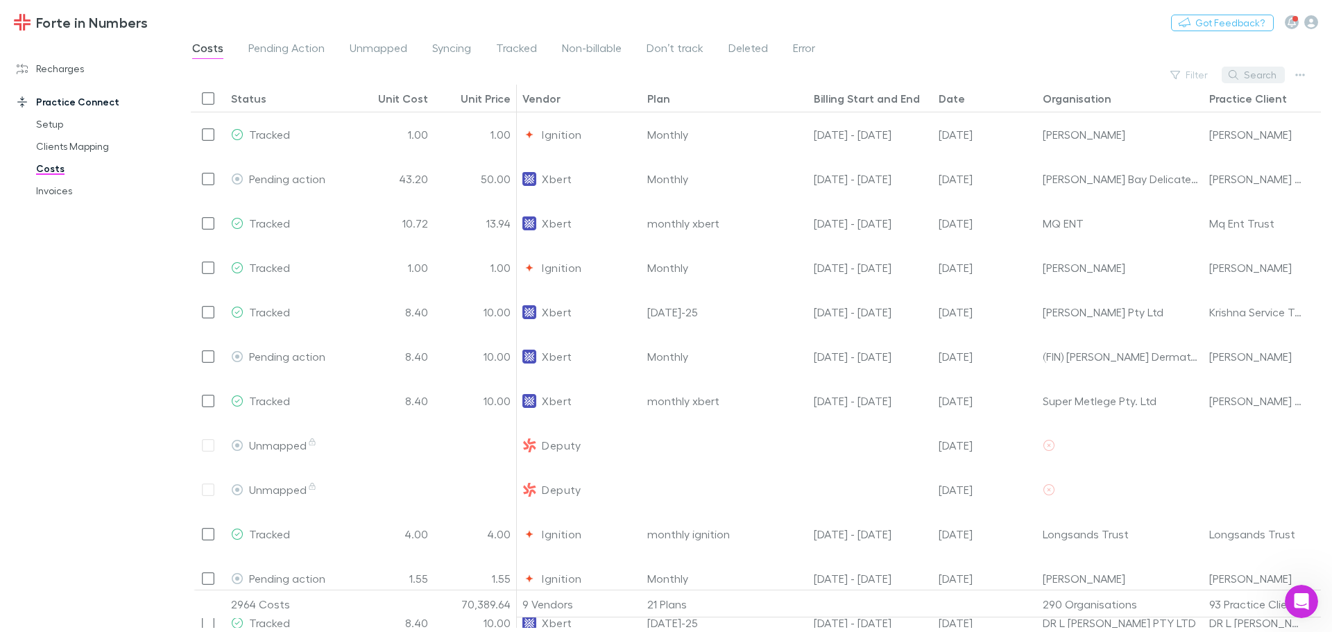
click at [1256, 78] on button "Search" at bounding box center [1253, 75] width 63 height 17
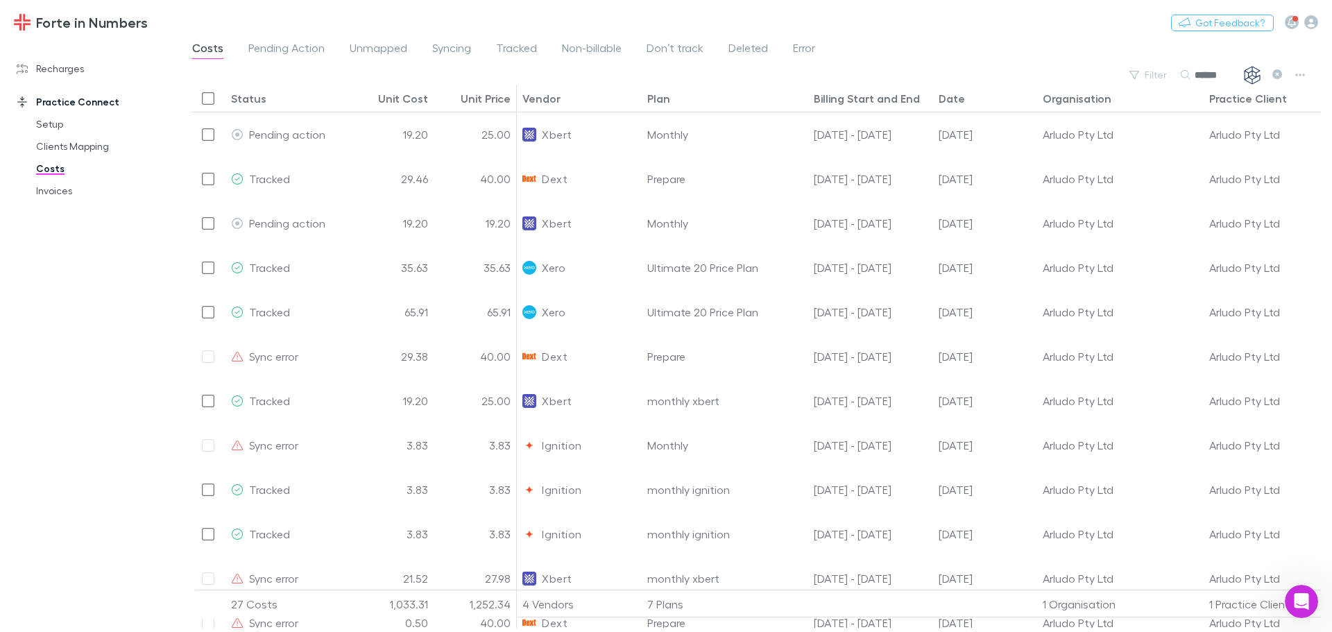
type input "******"
click at [947, 106] on div "Date" at bounding box center [985, 98] width 93 height 27
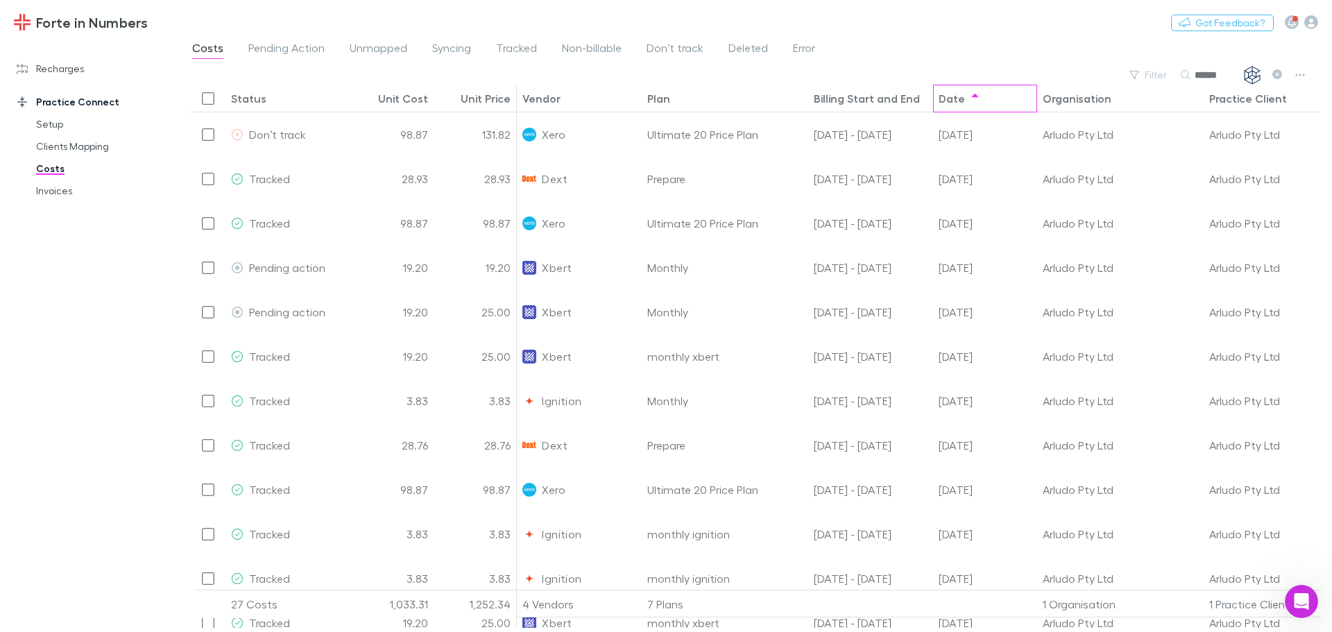
click at [947, 106] on div "Date" at bounding box center [985, 98] width 93 height 27
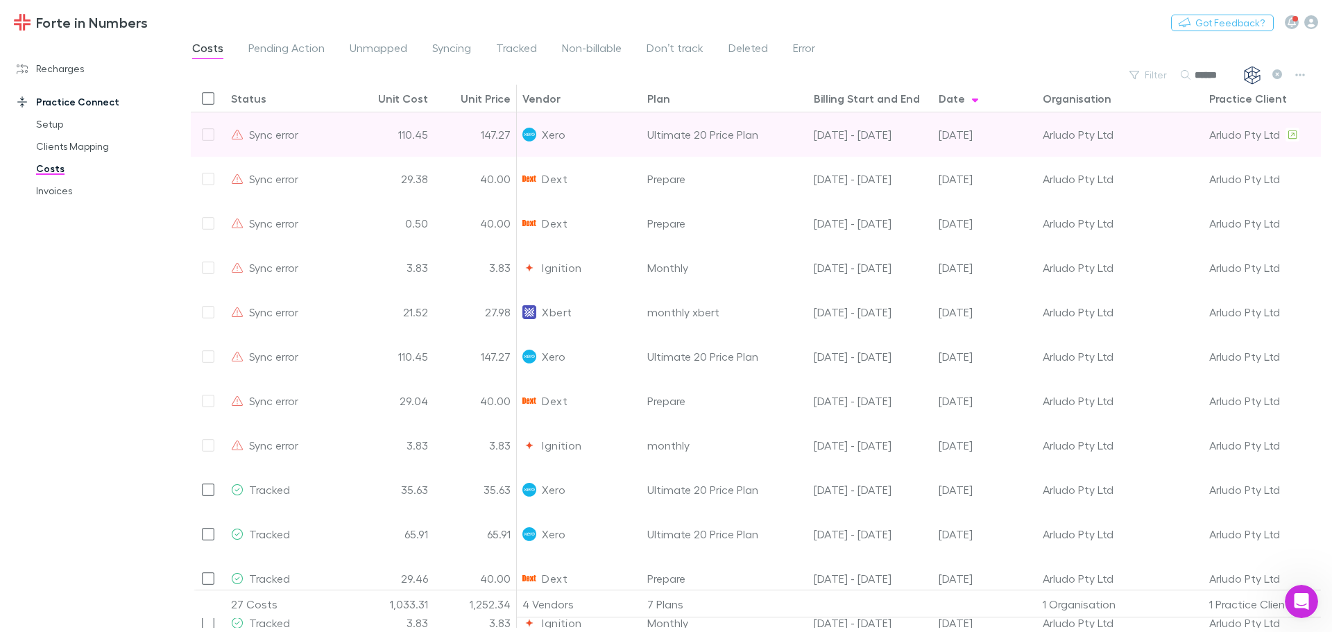
click at [212, 135] on div at bounding box center [208, 134] width 35 height 44
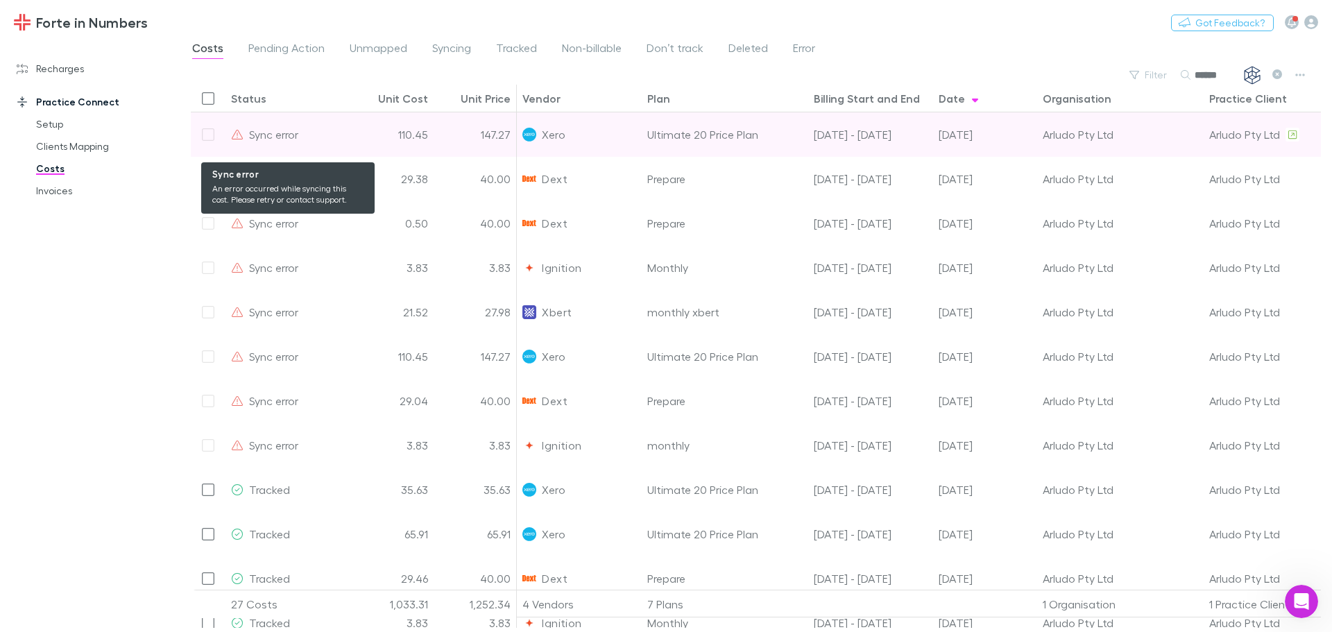
click at [235, 137] on icon at bounding box center [237, 134] width 12 height 11
click at [303, 138] on div "Sync error" at bounding box center [288, 134] width 114 height 44
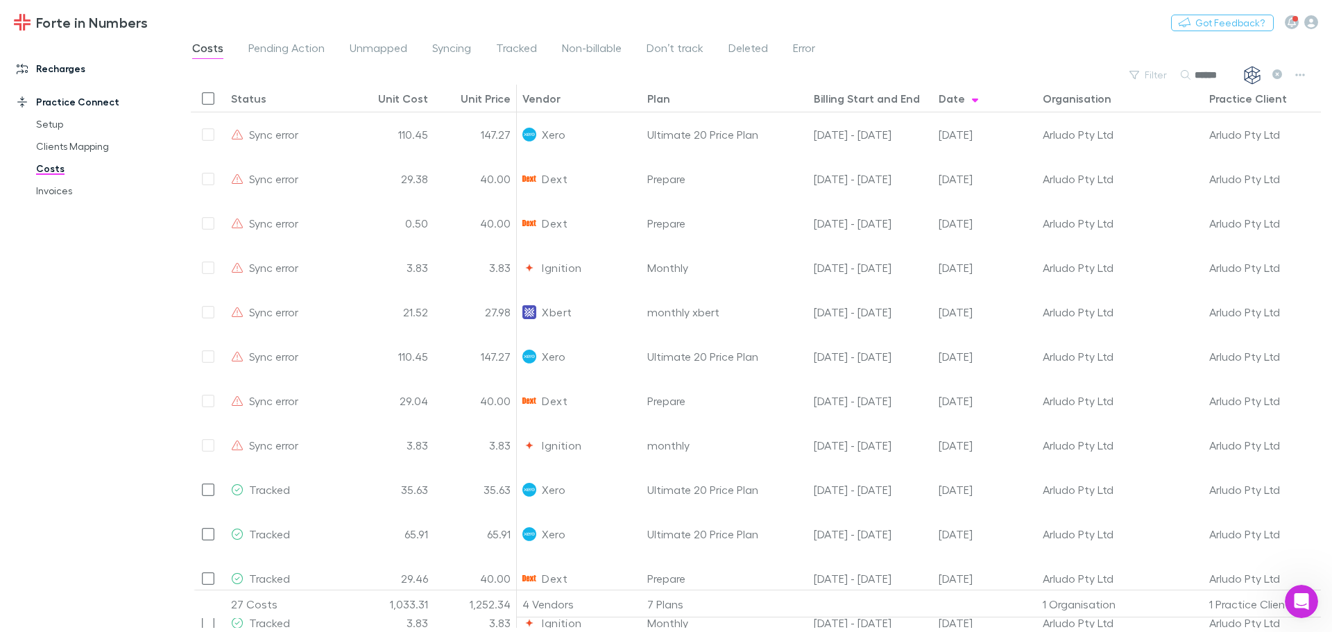
click at [62, 68] on link "Recharges" at bounding box center [95, 69] width 185 height 22
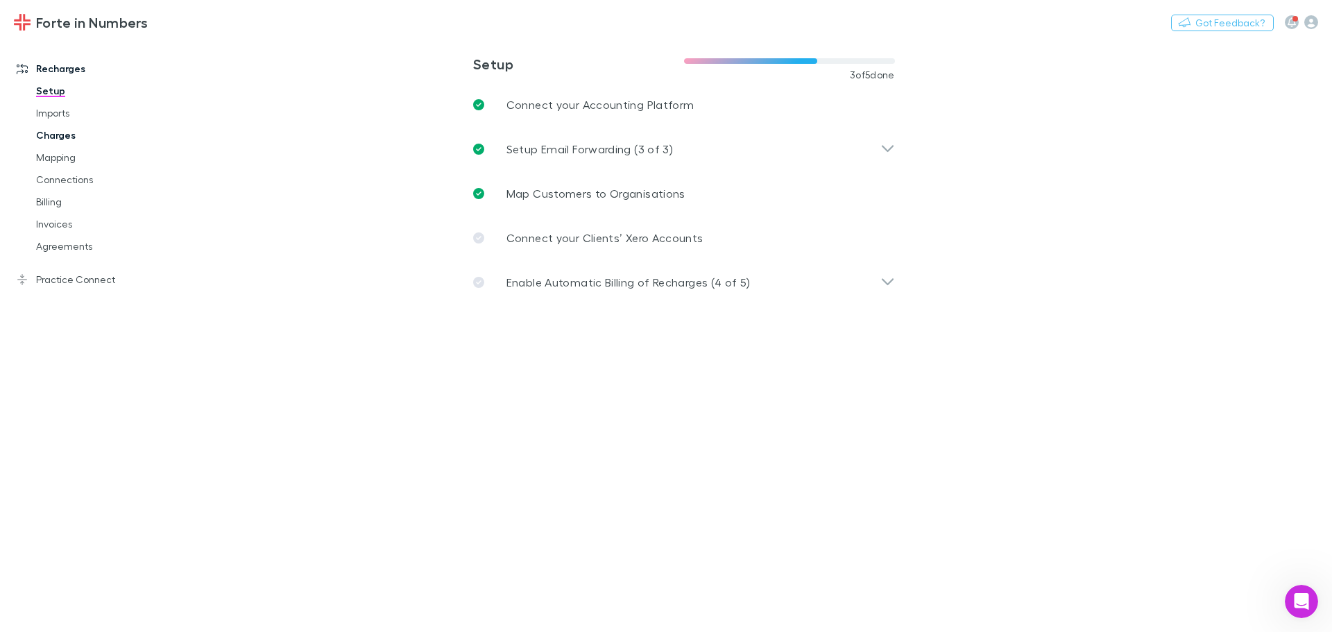
click at [58, 135] on link "Charges" at bounding box center [104, 135] width 165 height 22
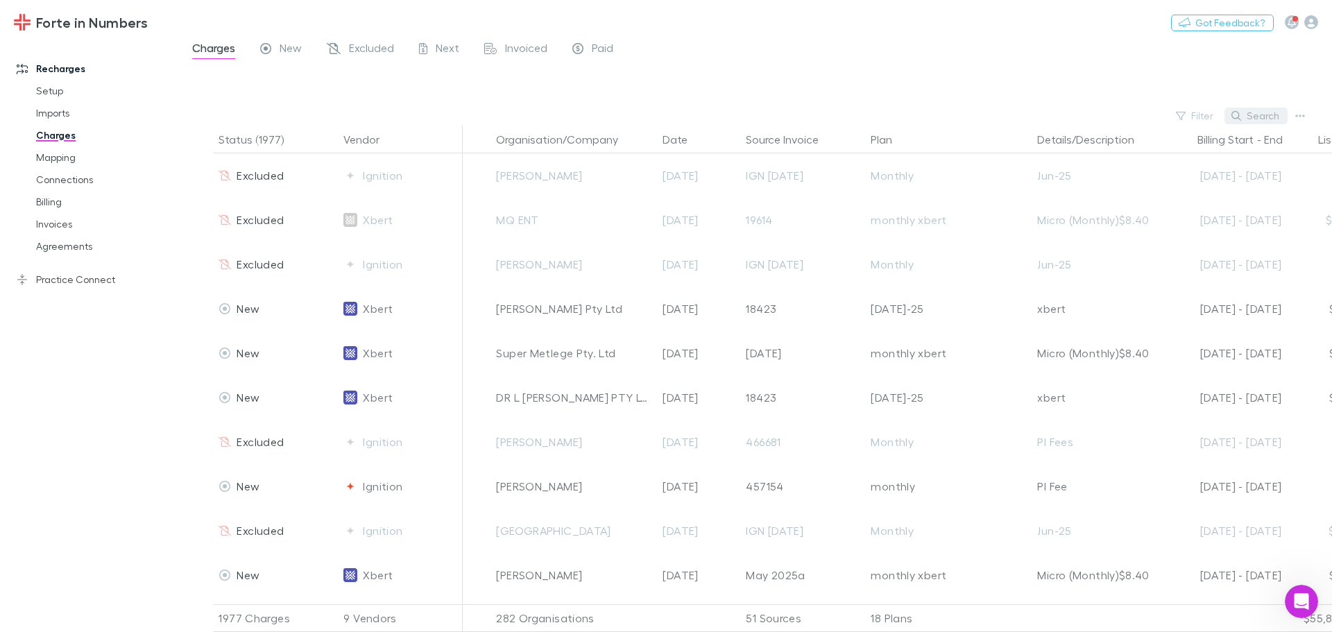
click at [1272, 114] on button "Search" at bounding box center [1256, 116] width 63 height 17
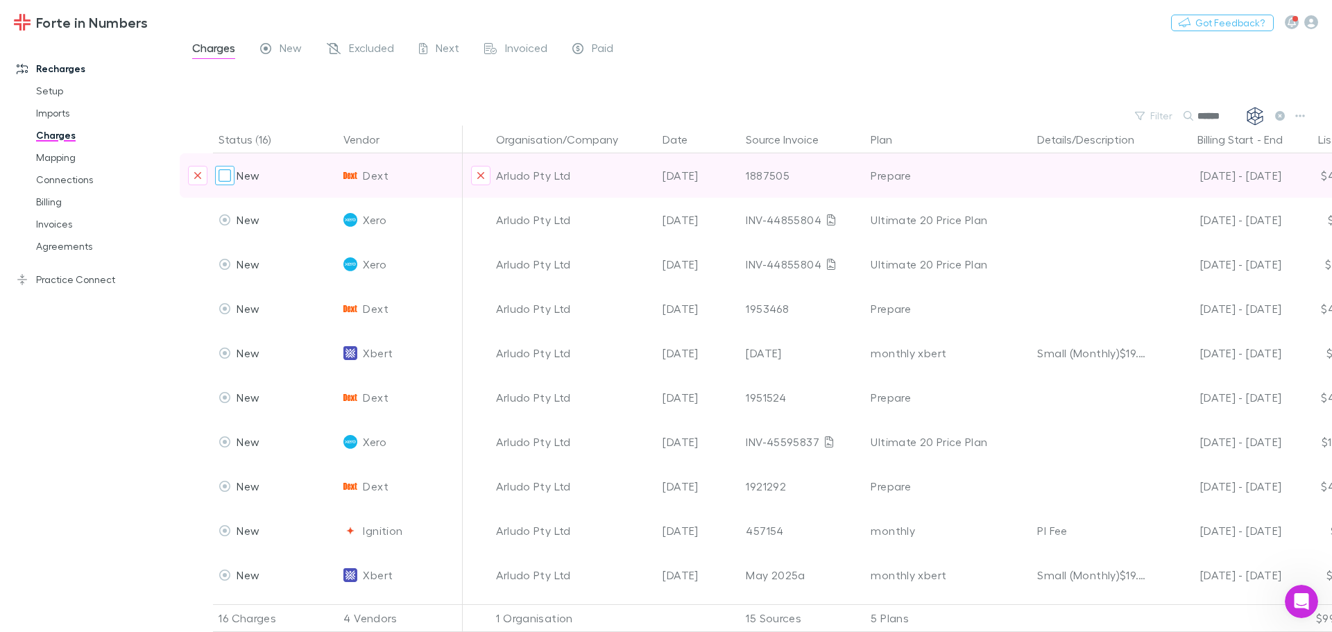
type input "******"
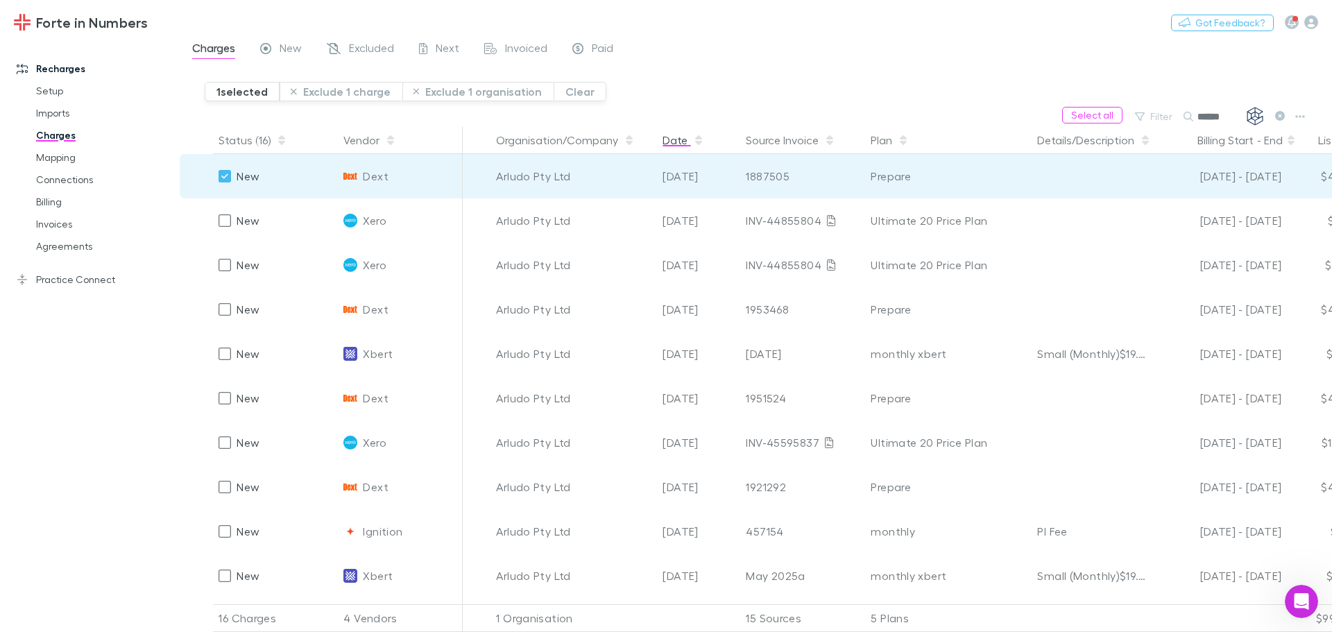
click at [672, 144] on button "Date" at bounding box center [684, 140] width 42 height 28
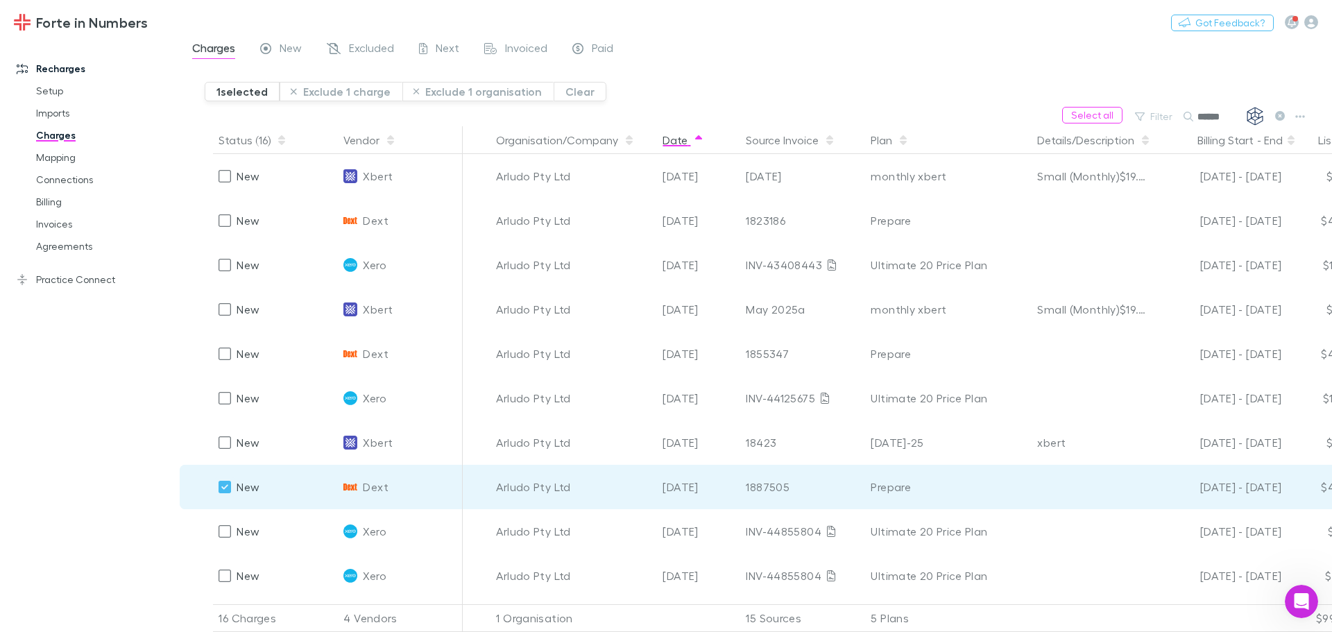
click at [672, 144] on button "Date" at bounding box center [684, 140] width 42 height 28
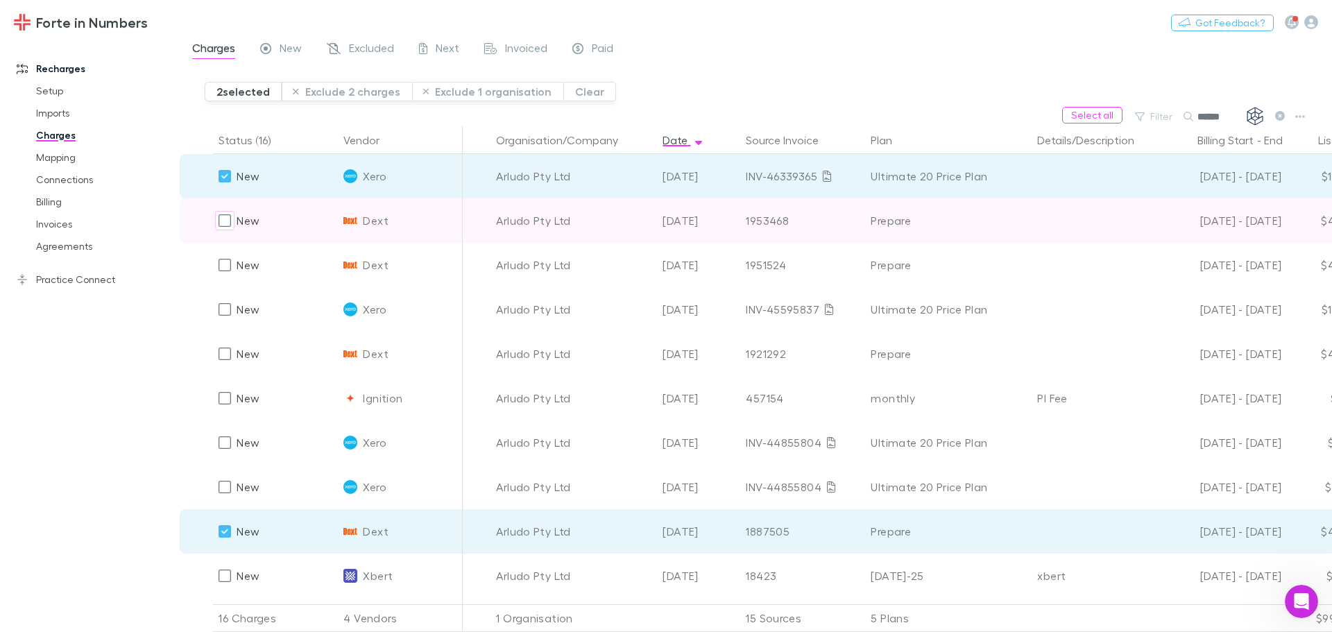
click at [219, 210] on div "New" at bounding box center [239, 220] width 41 height 44
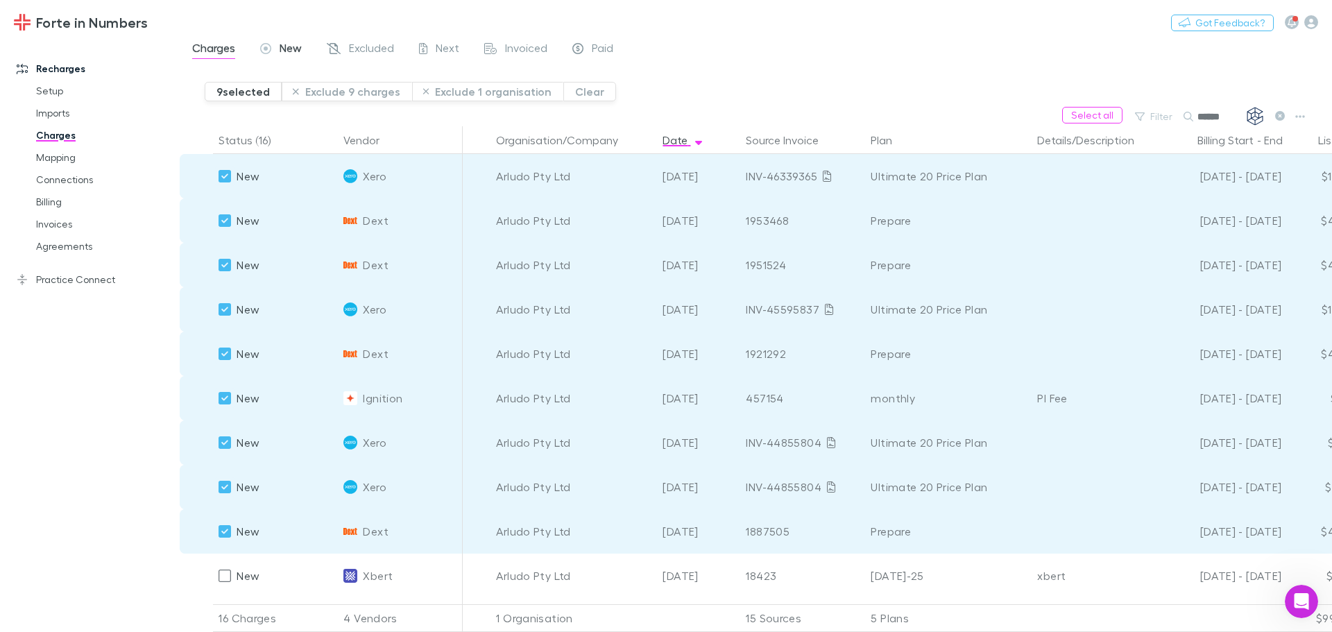
click at [292, 51] on span "New" at bounding box center [291, 50] width 22 height 18
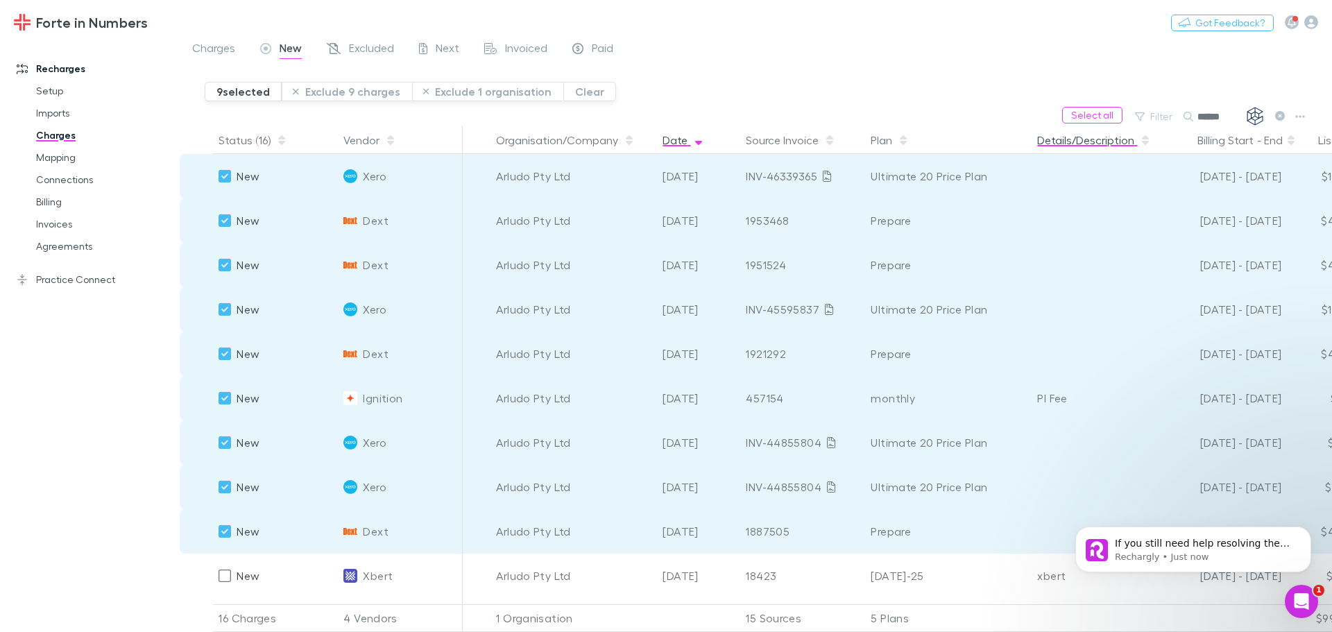
scroll to position [402, 0]
click at [1275, 550] on p "If you still need help resolving the sync error or have questions about the ste…" at bounding box center [1204, 544] width 179 height 14
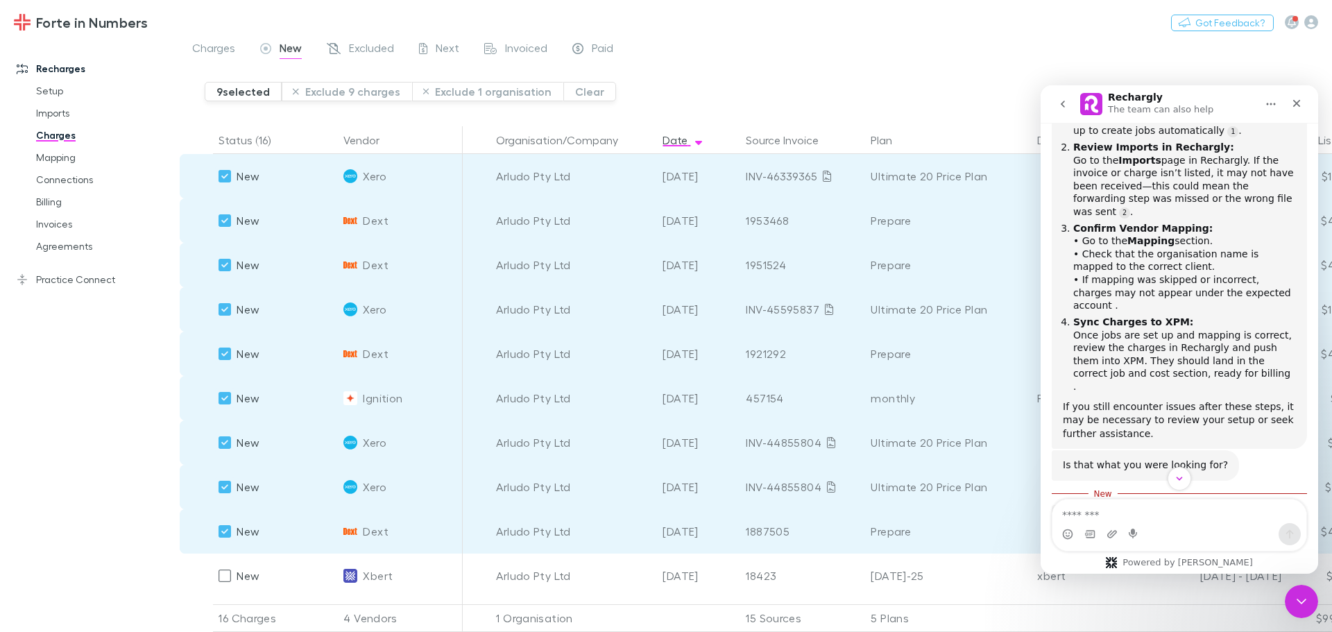
scroll to position [425, 0]
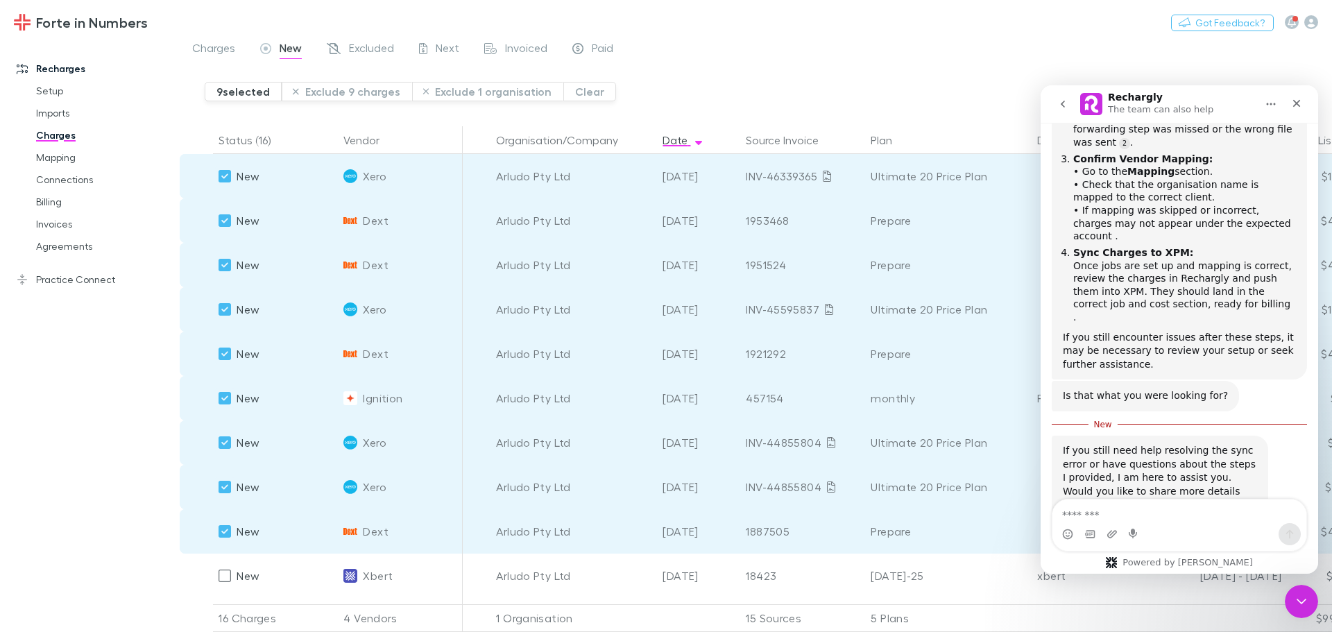
click at [1089, 509] on textarea "Message…" at bounding box center [1180, 512] width 254 height 24
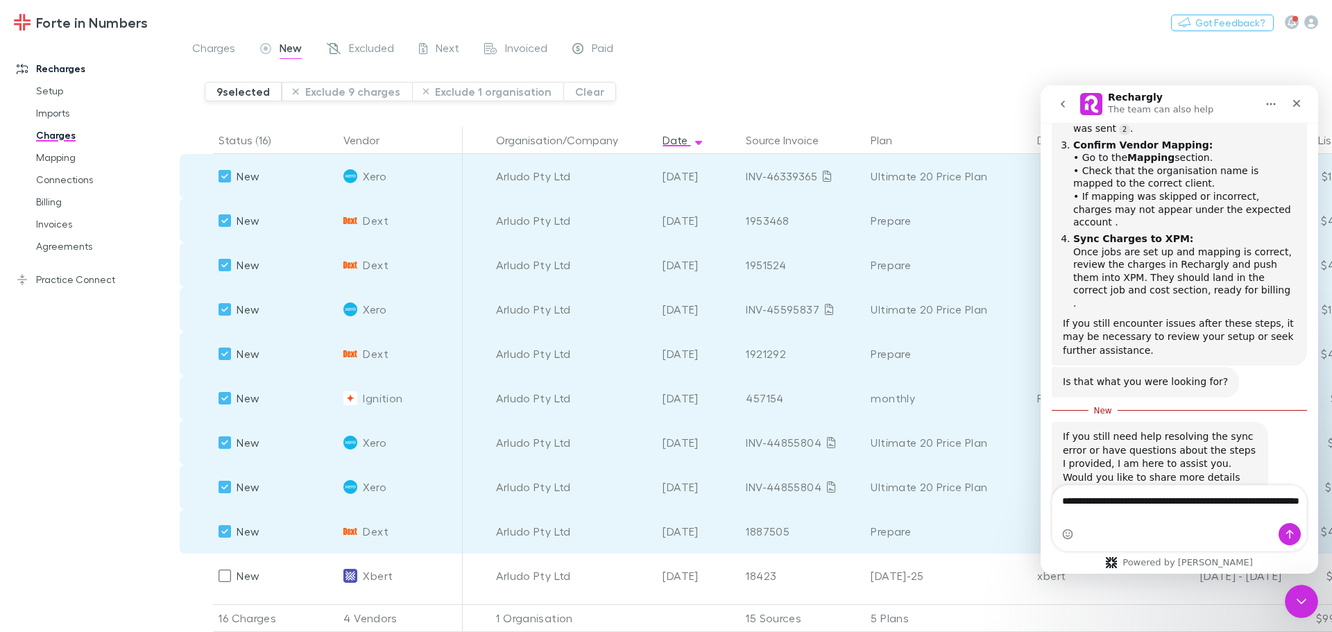
type textarea "**********"
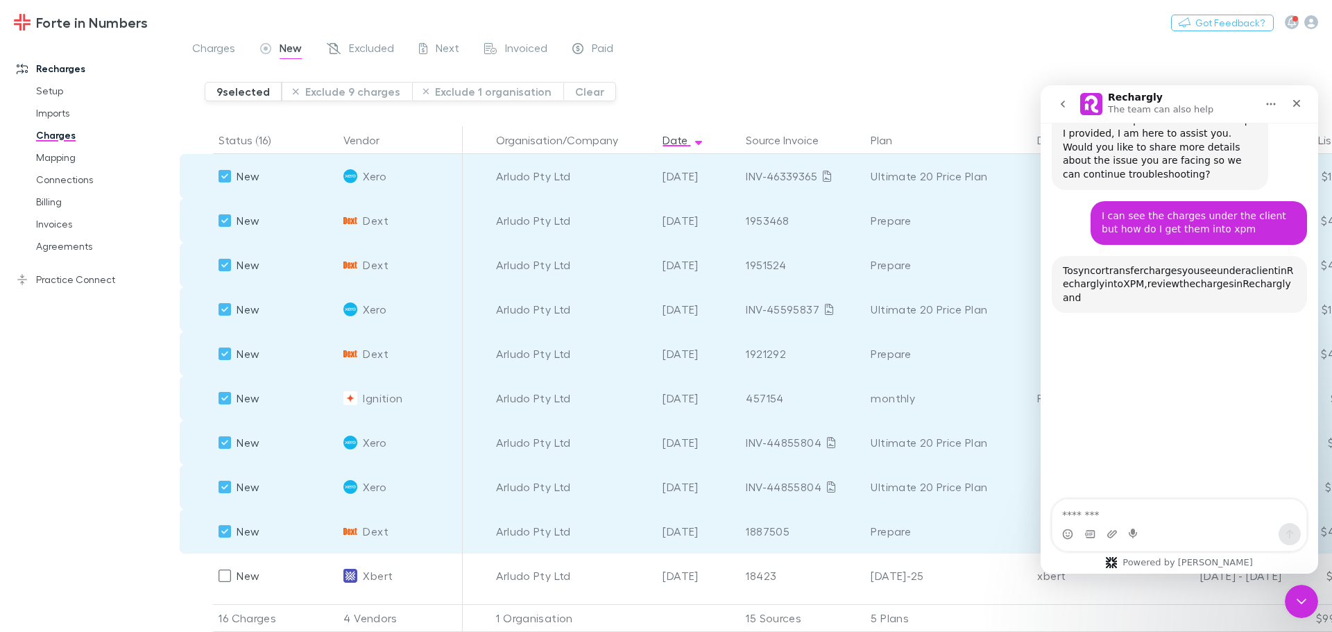
scroll to position [764, 0]
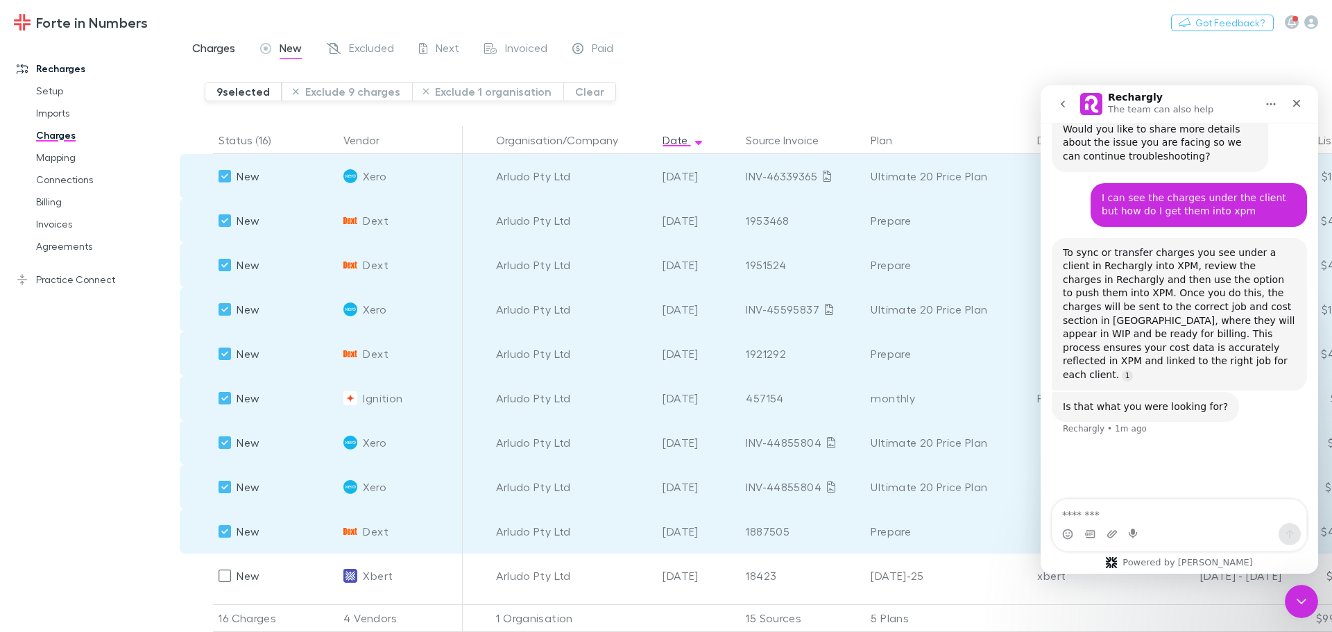
click at [201, 48] on span "Charges" at bounding box center [213, 50] width 43 height 18
click at [100, 280] on link "Practice Connect" at bounding box center [95, 280] width 185 height 22
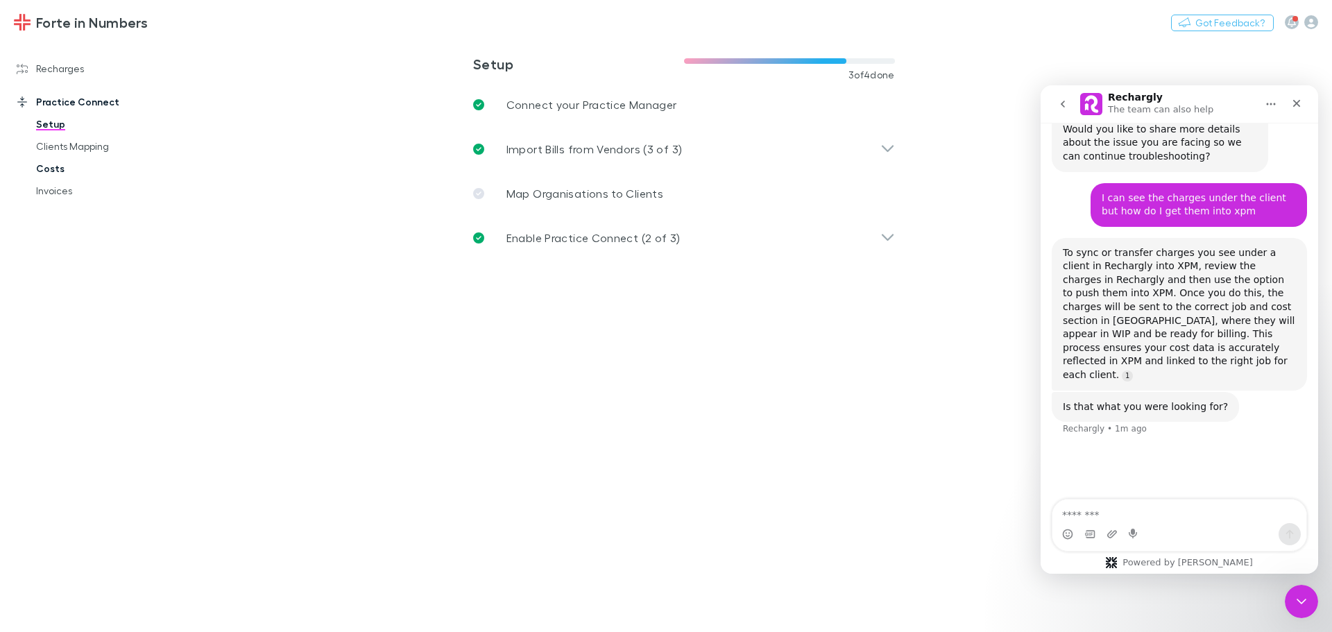
click at [46, 167] on link "Costs" at bounding box center [104, 169] width 165 height 22
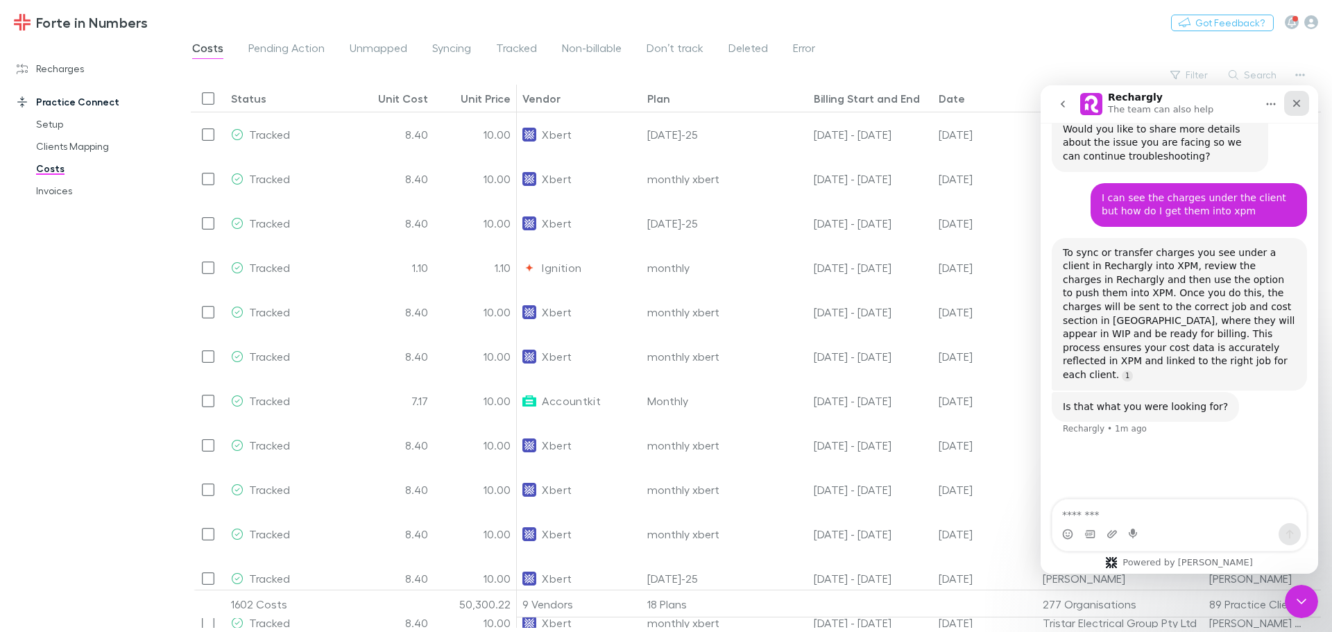
click at [1297, 103] on icon "Close" at bounding box center [1298, 104] width 8 height 8
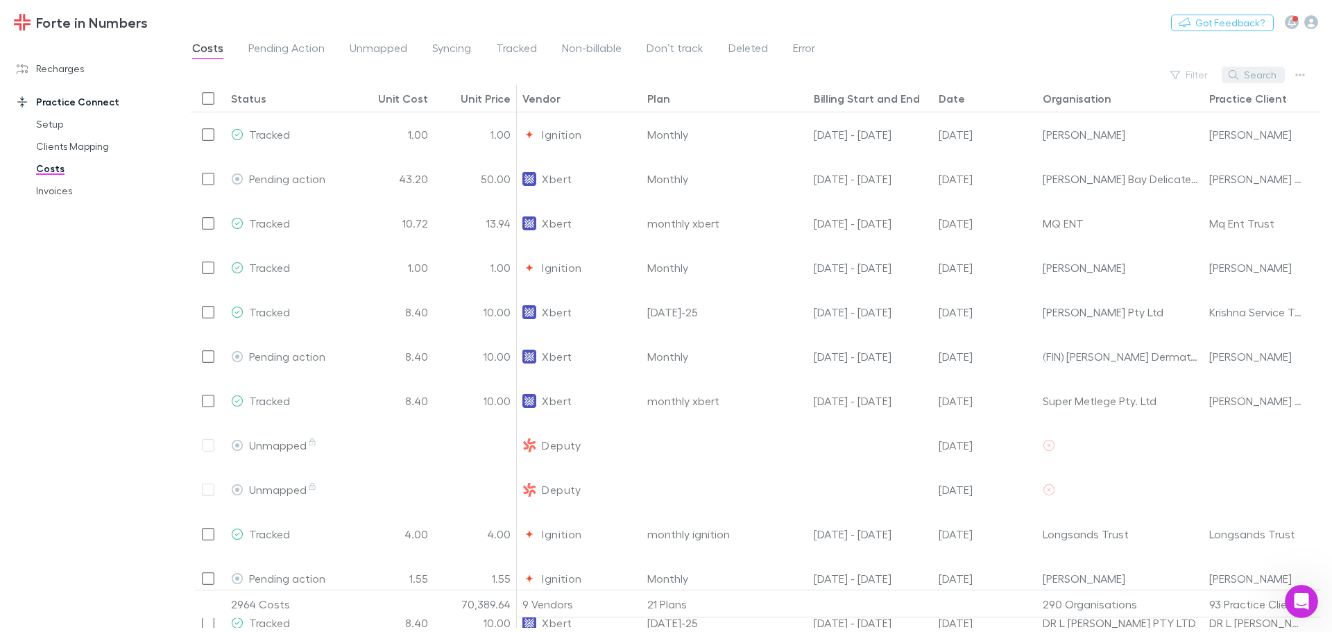
click at [1260, 74] on button "Search" at bounding box center [1253, 75] width 63 height 17
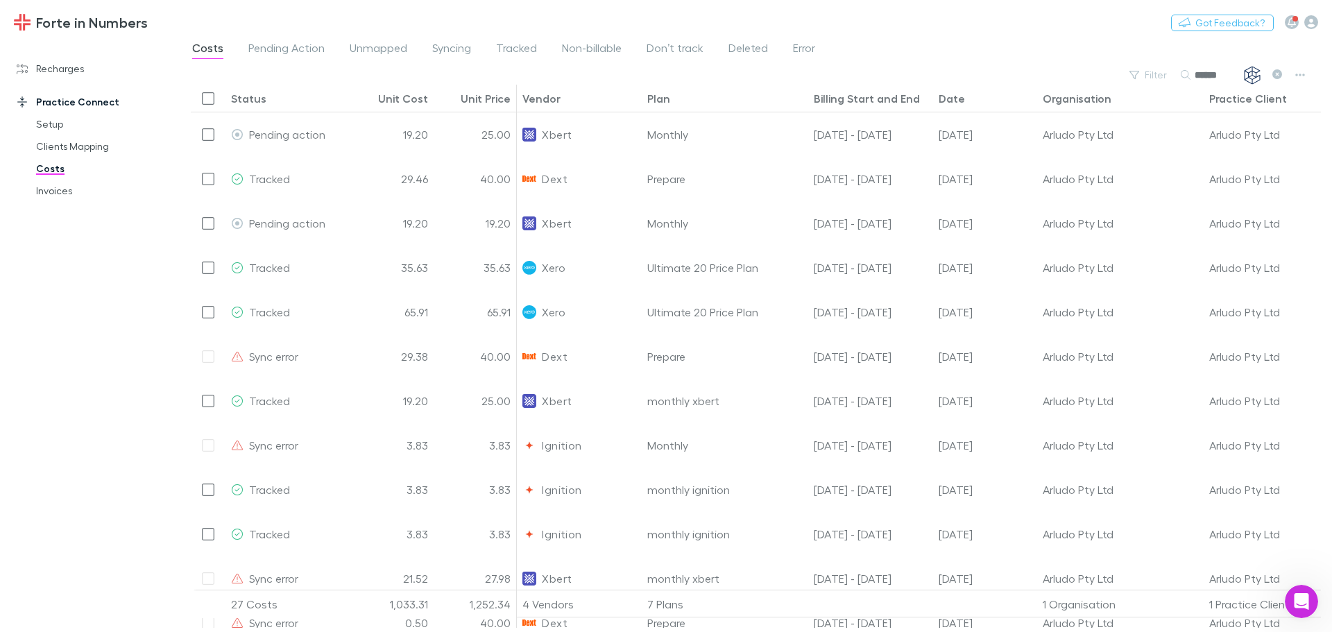
type input "******"
click at [956, 103] on div "Date" at bounding box center [952, 99] width 26 height 14
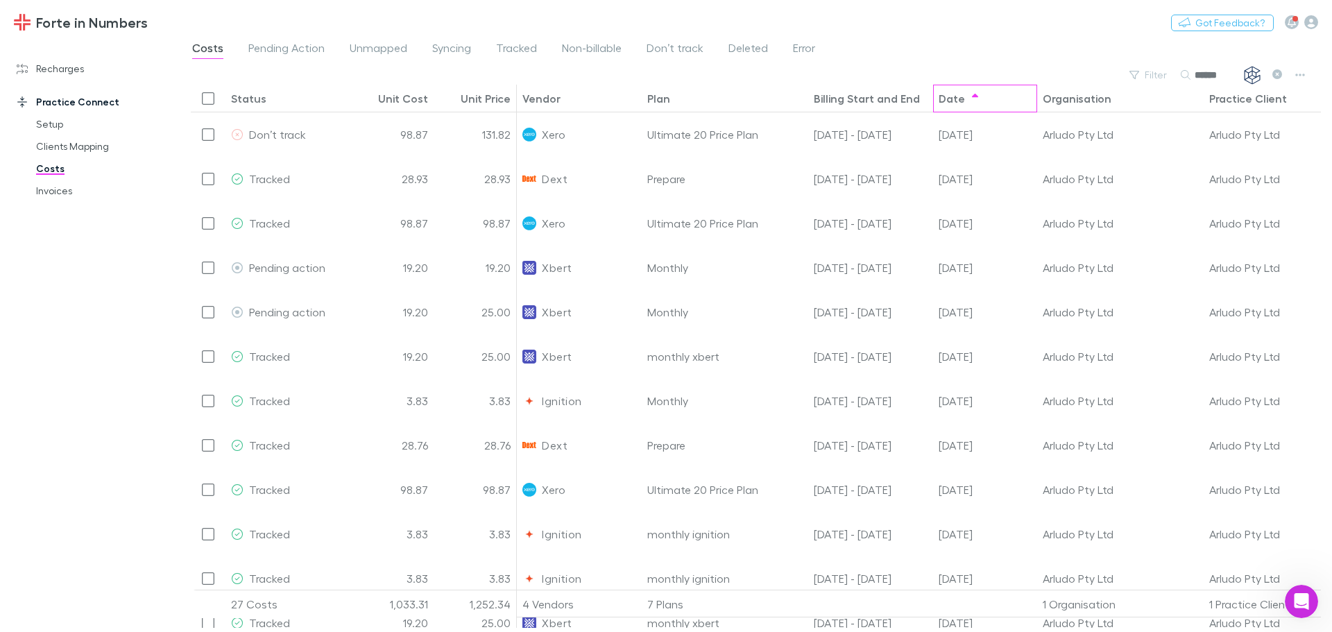
click at [954, 96] on div "Date" at bounding box center [952, 99] width 26 height 14
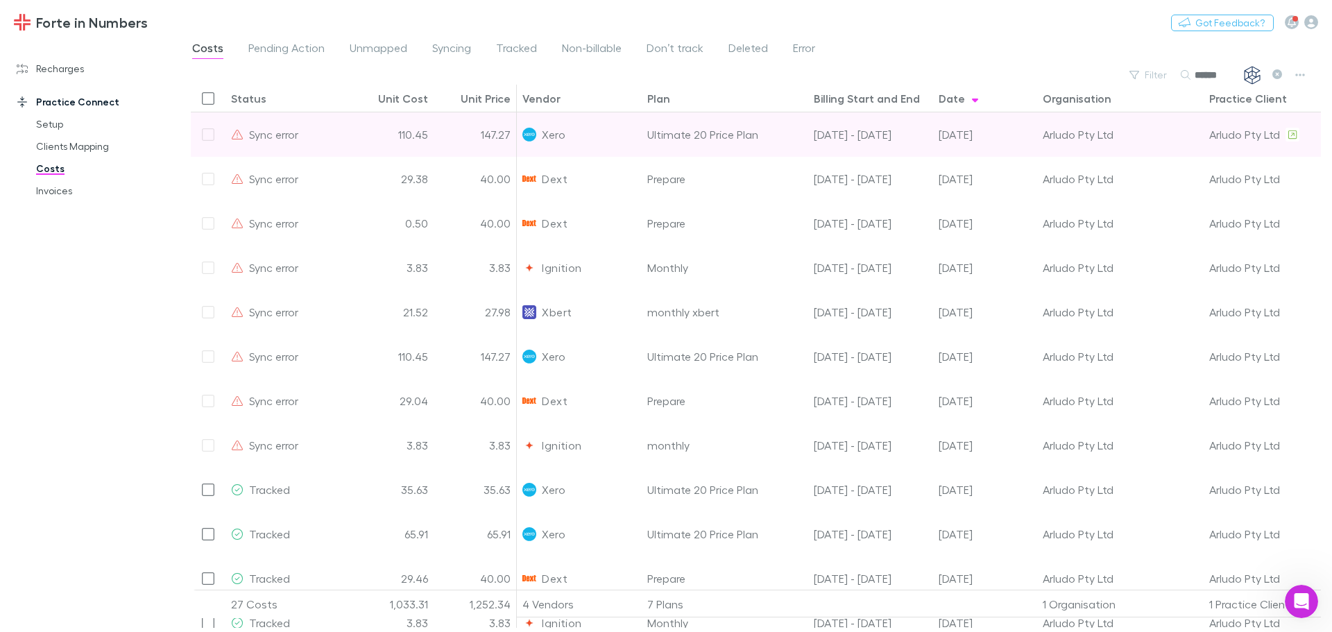
click at [210, 135] on div at bounding box center [208, 134] width 35 height 44
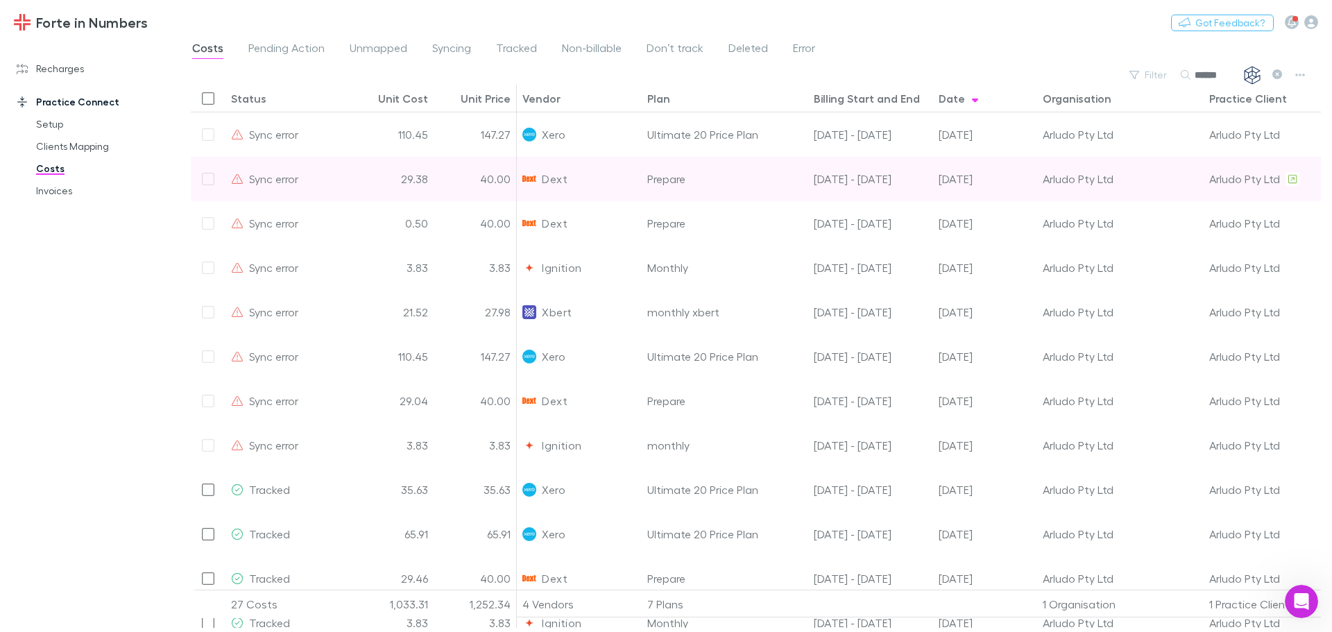
click at [213, 185] on div at bounding box center [208, 179] width 35 height 44
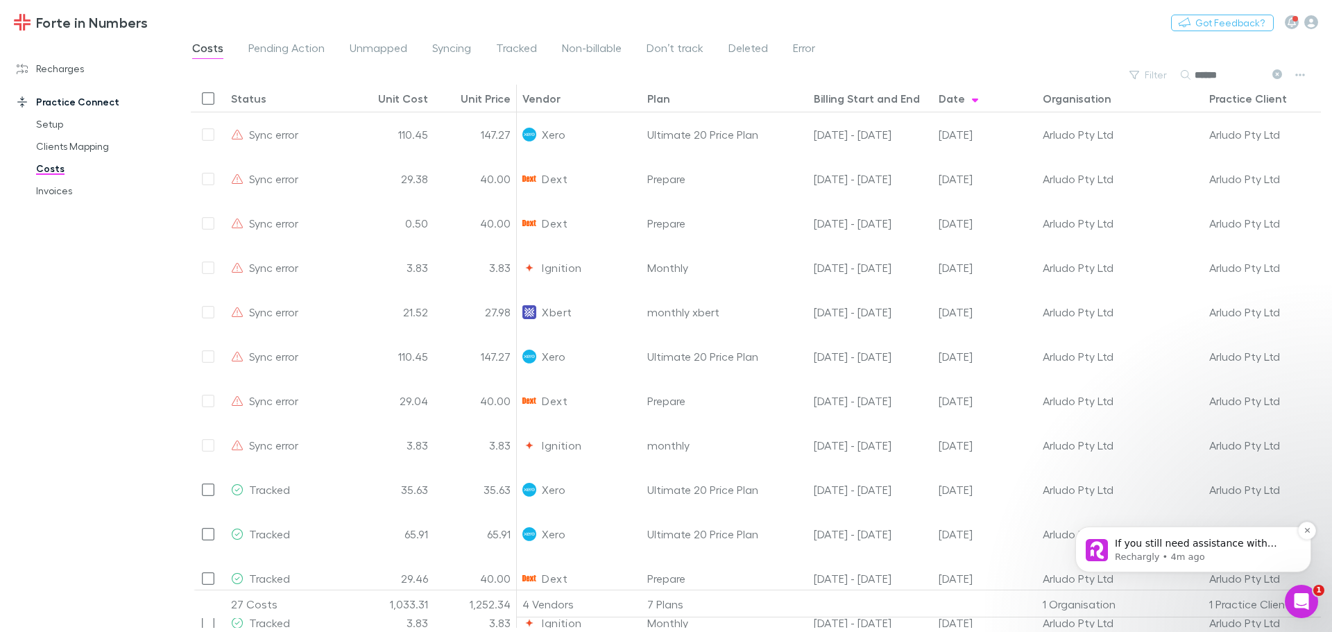
click at [1160, 541] on p "If you still need assistance with syncing charges into XPM, I am here to help. …" at bounding box center [1204, 544] width 179 height 14
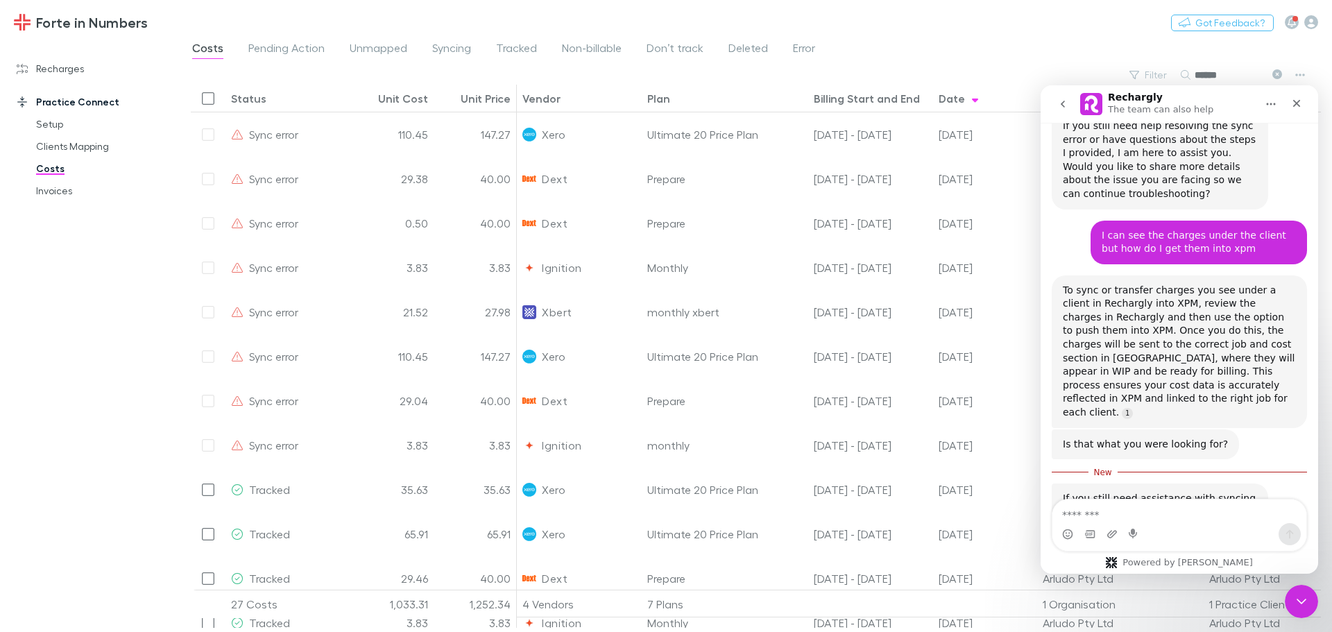
scroll to position [734, 0]
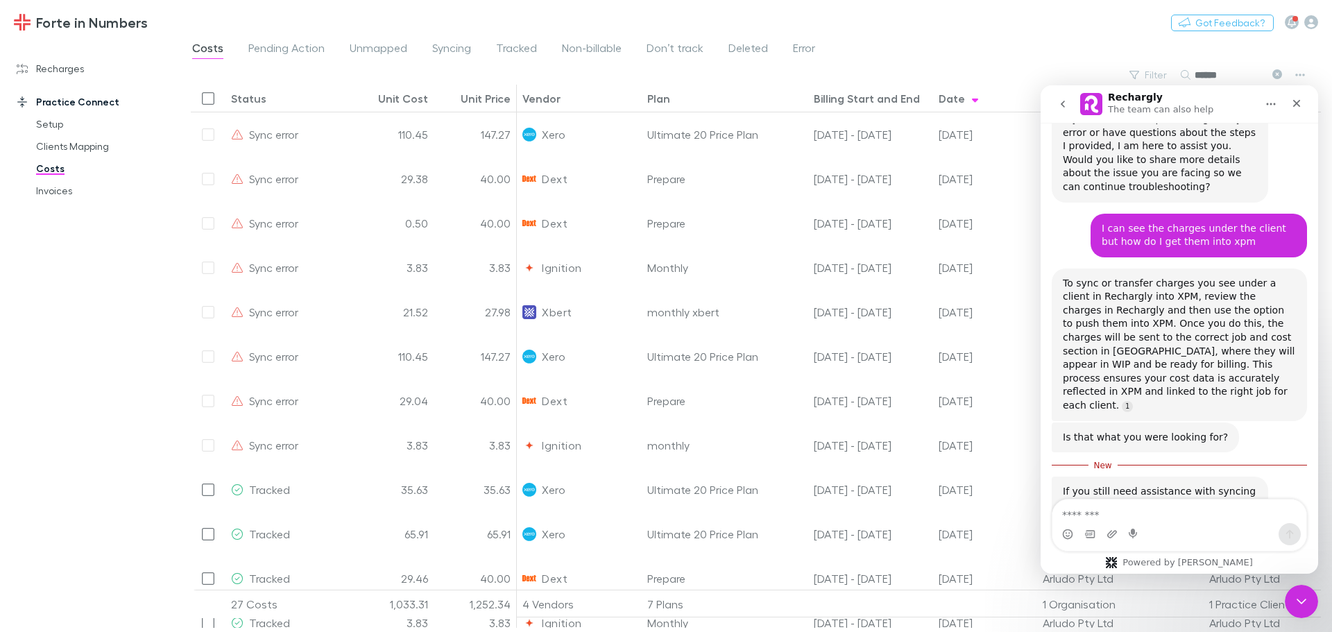
click at [1162, 506] on textarea "Message…" at bounding box center [1180, 512] width 254 height 24
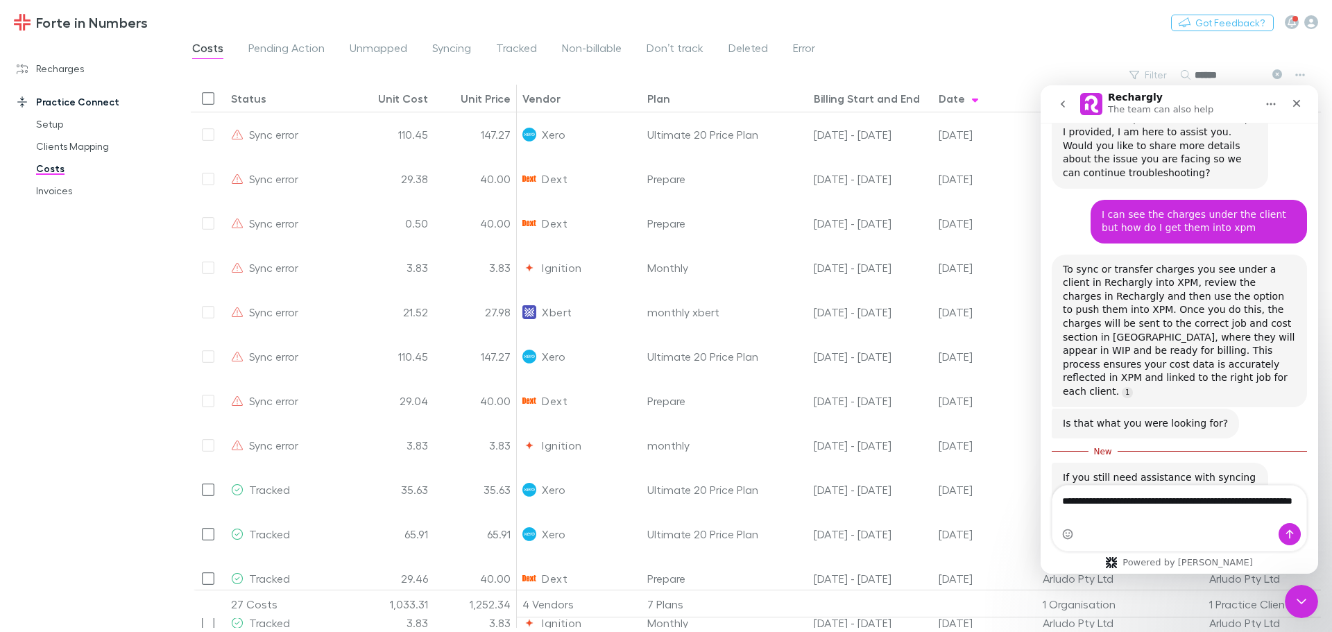
type textarea "**********"
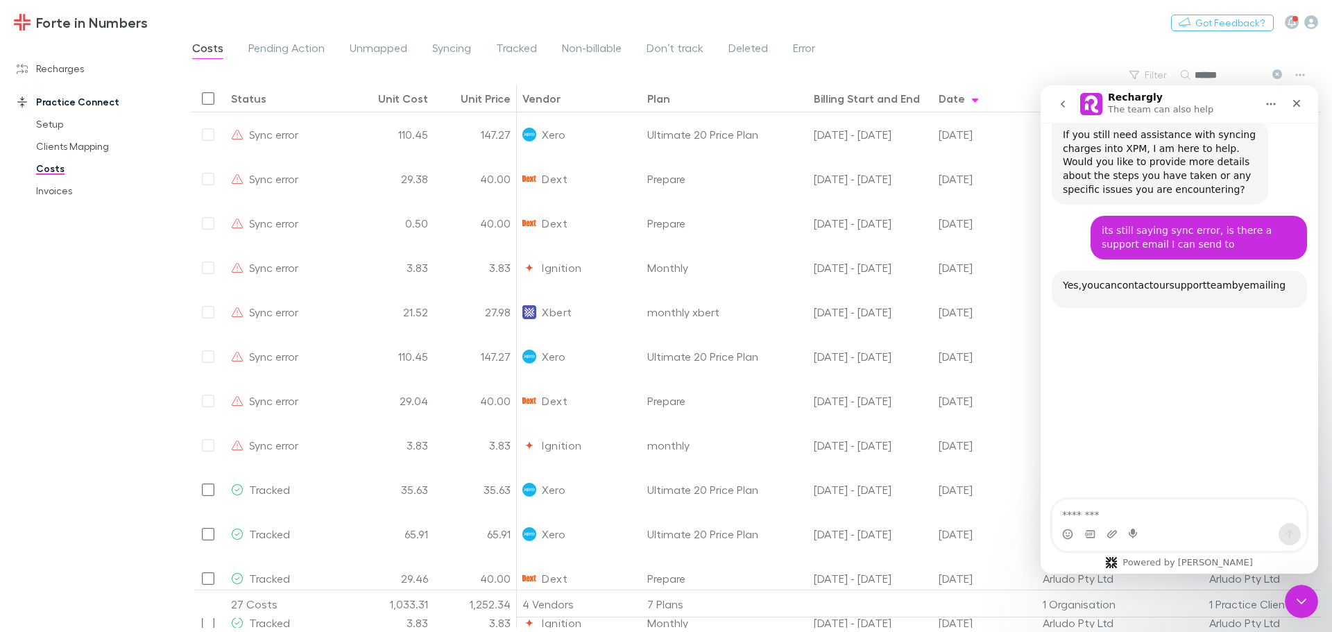
scroll to position [1073, 0]
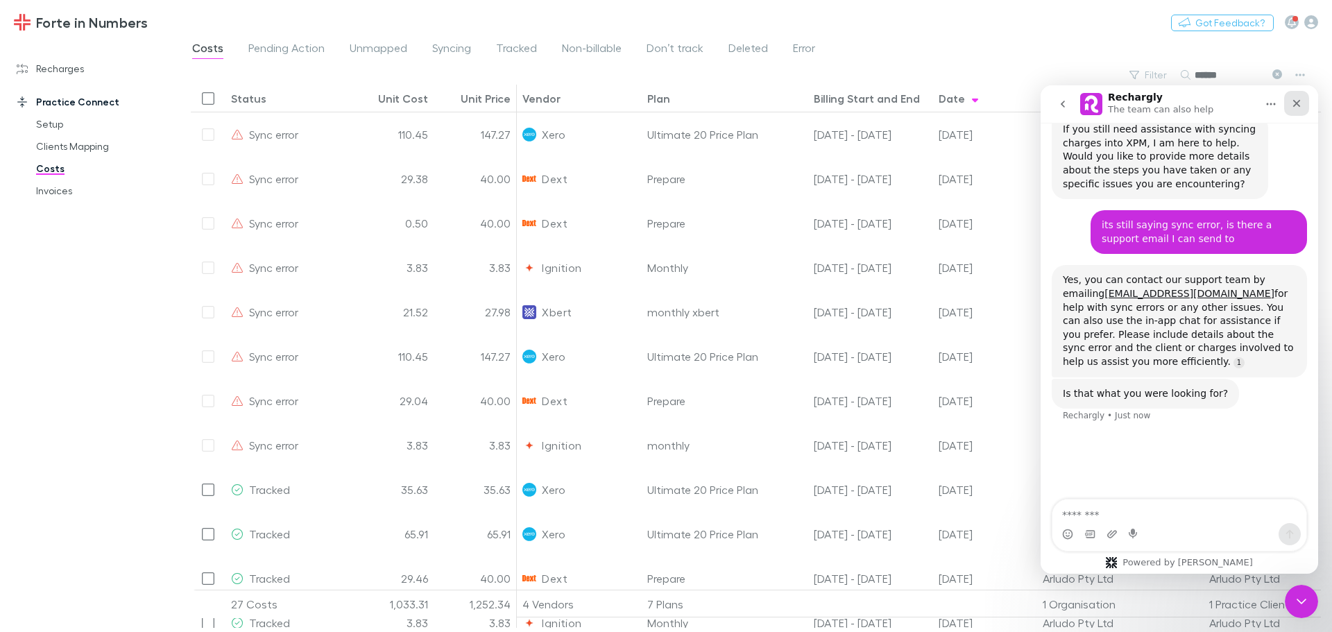
click at [1292, 108] on icon "Close" at bounding box center [1296, 103] width 11 height 11
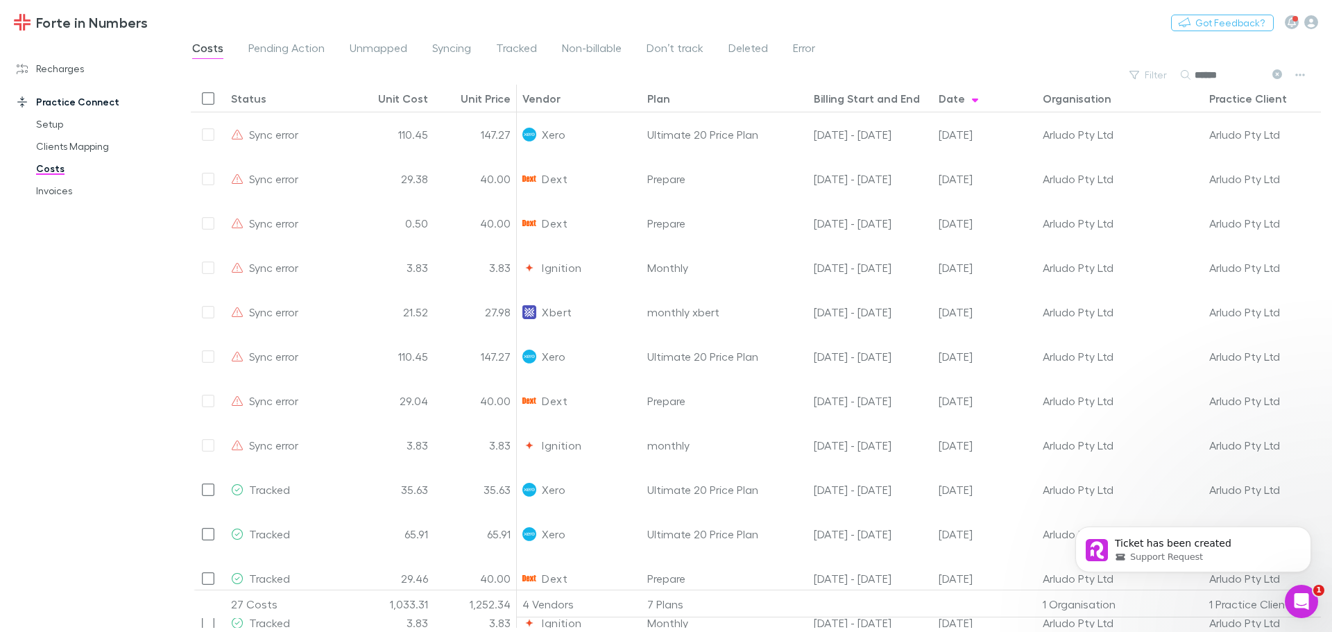
scroll to position [0, 0]
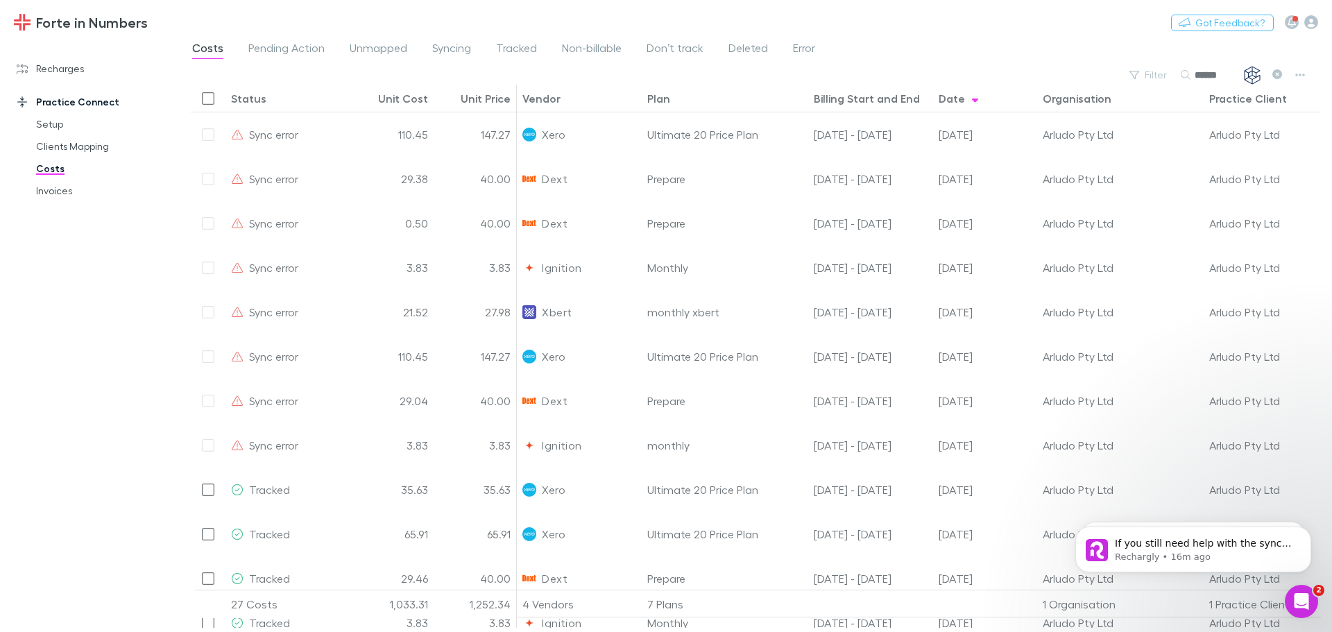
click at [1216, 74] on input "******" at bounding box center [1229, 74] width 69 height 19
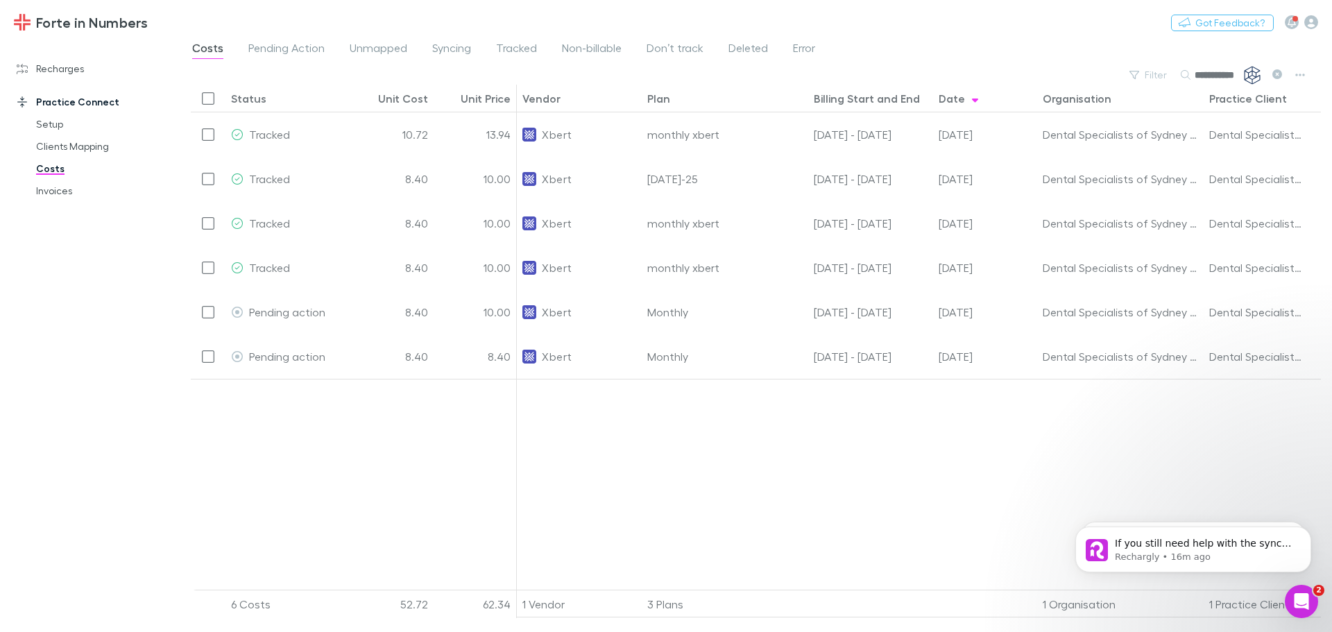
type input "**********"
